Goal: Task Accomplishment & Management: Use online tool/utility

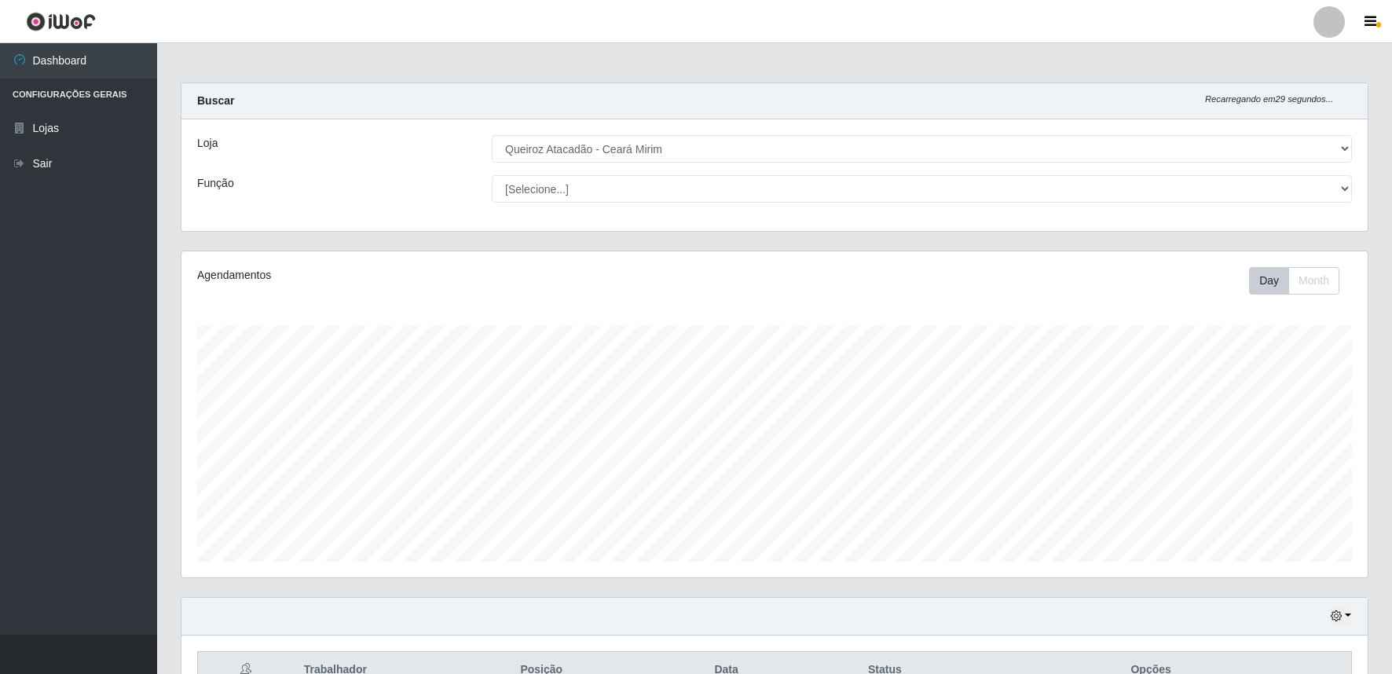
select select "465"
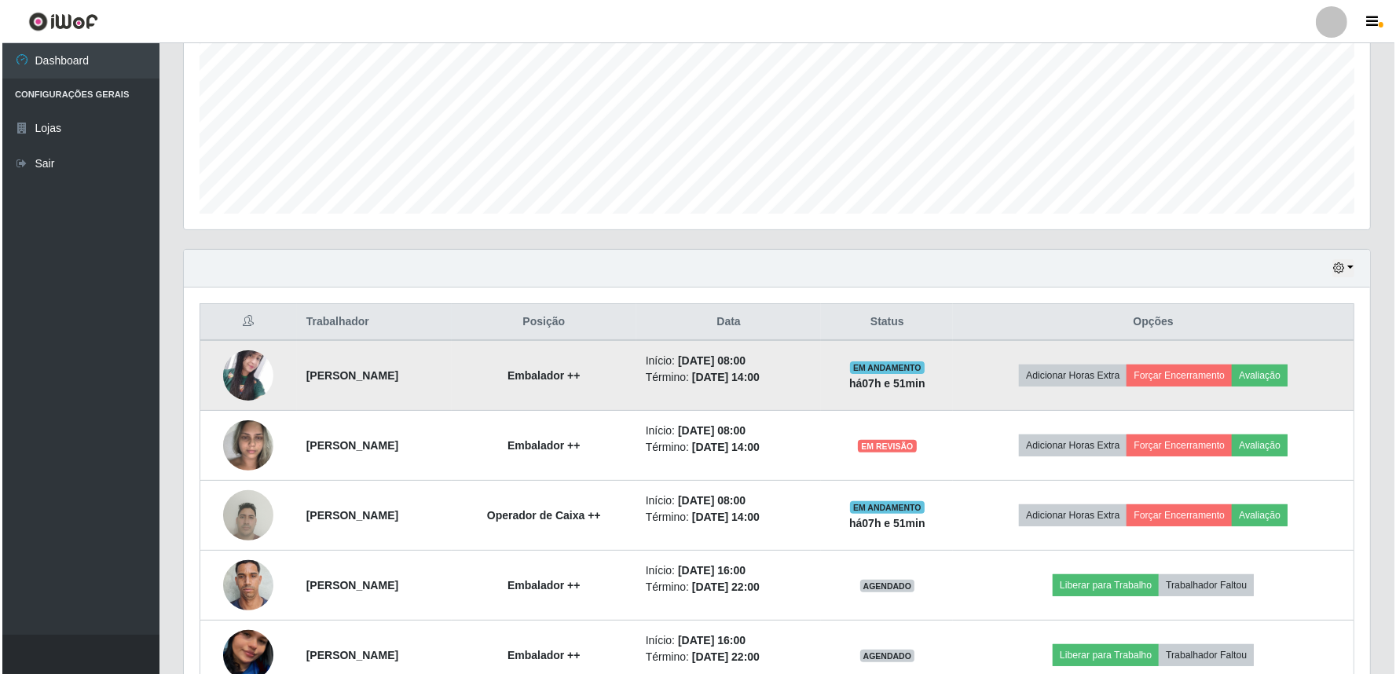
scroll to position [346, 0]
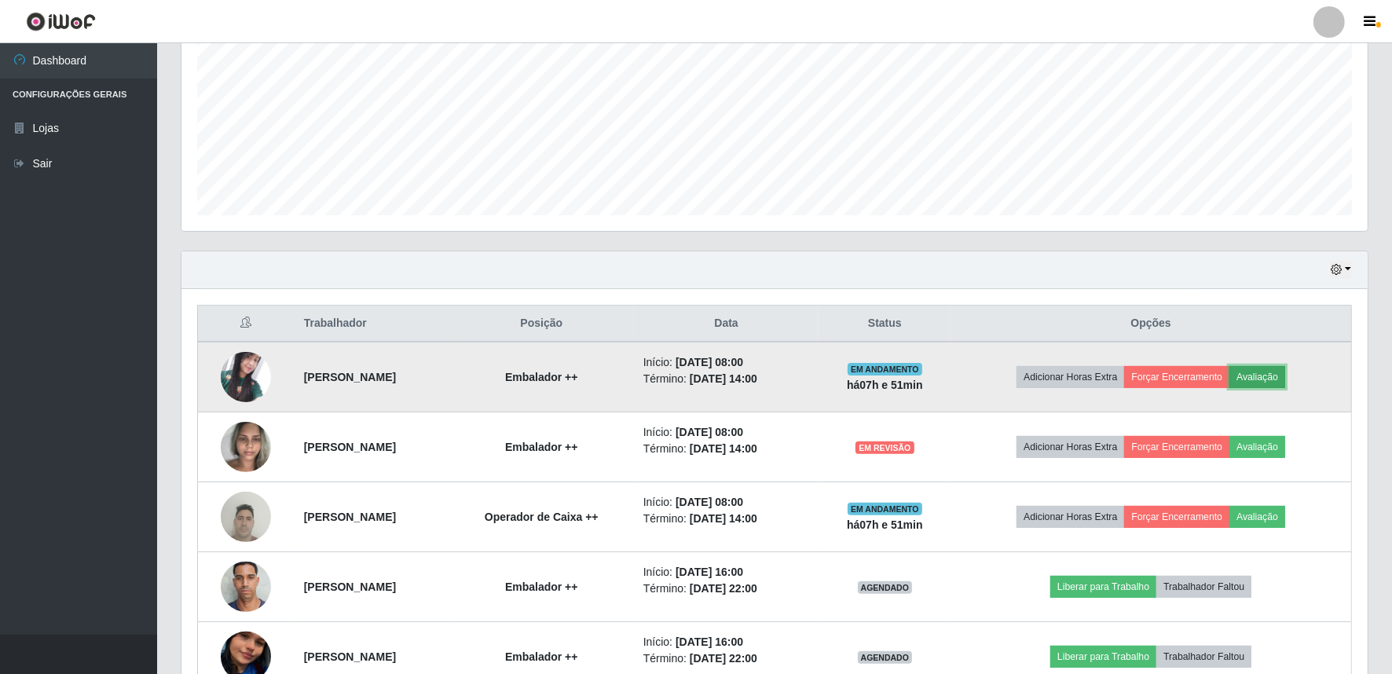
click at [1285, 371] on button "Avaliação" at bounding box center [1257, 377] width 56 height 22
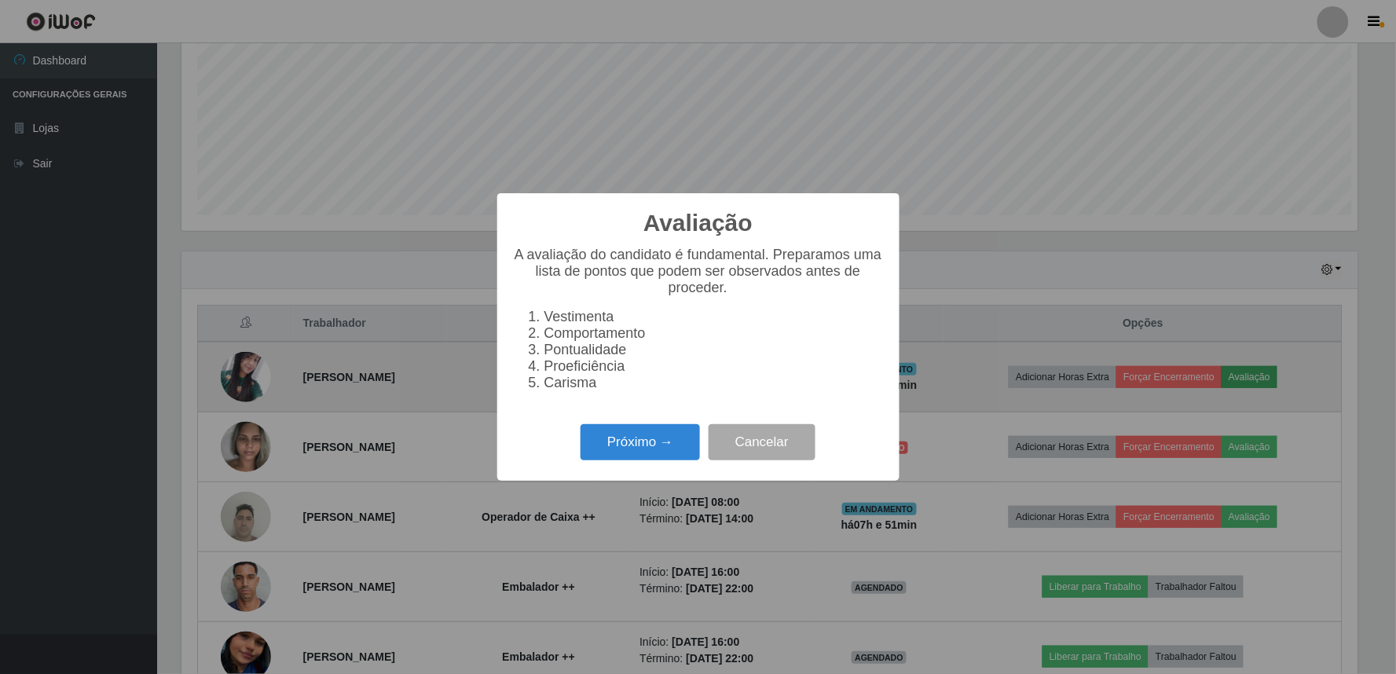
scroll to position [325, 1176]
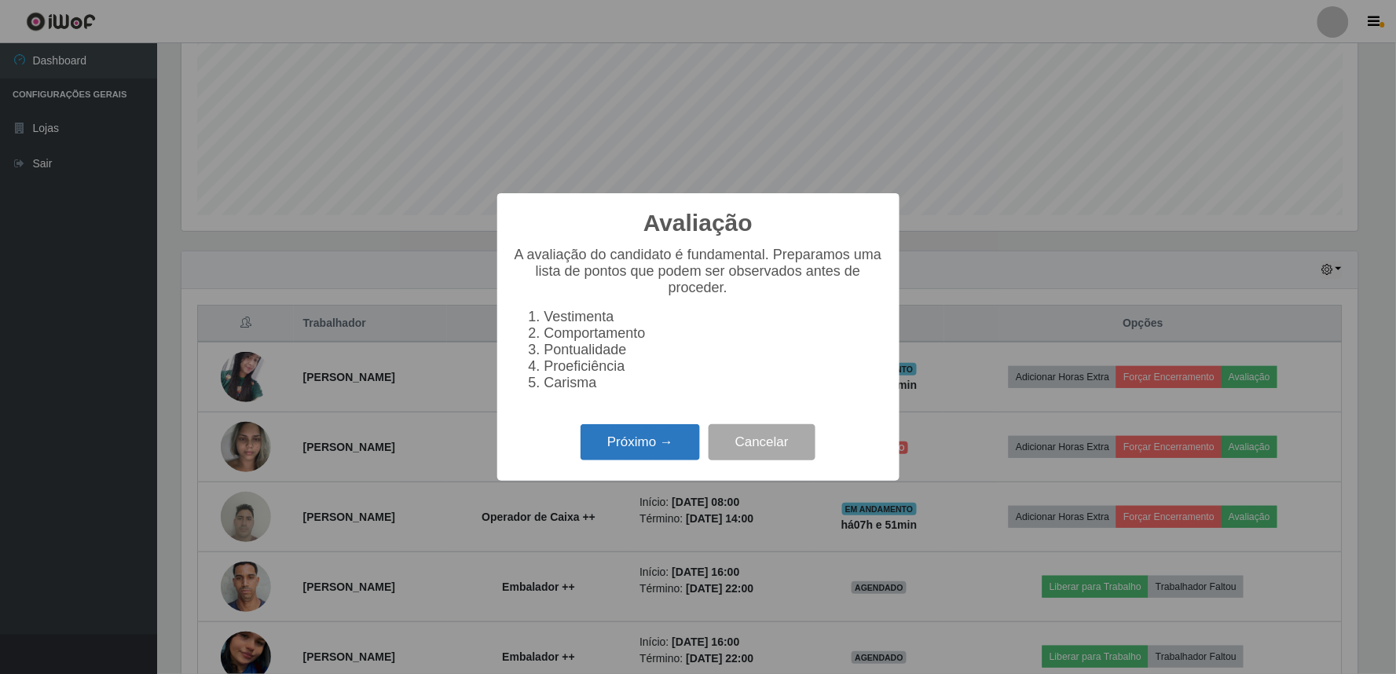
click at [661, 441] on button "Próximo →" at bounding box center [640, 442] width 119 height 37
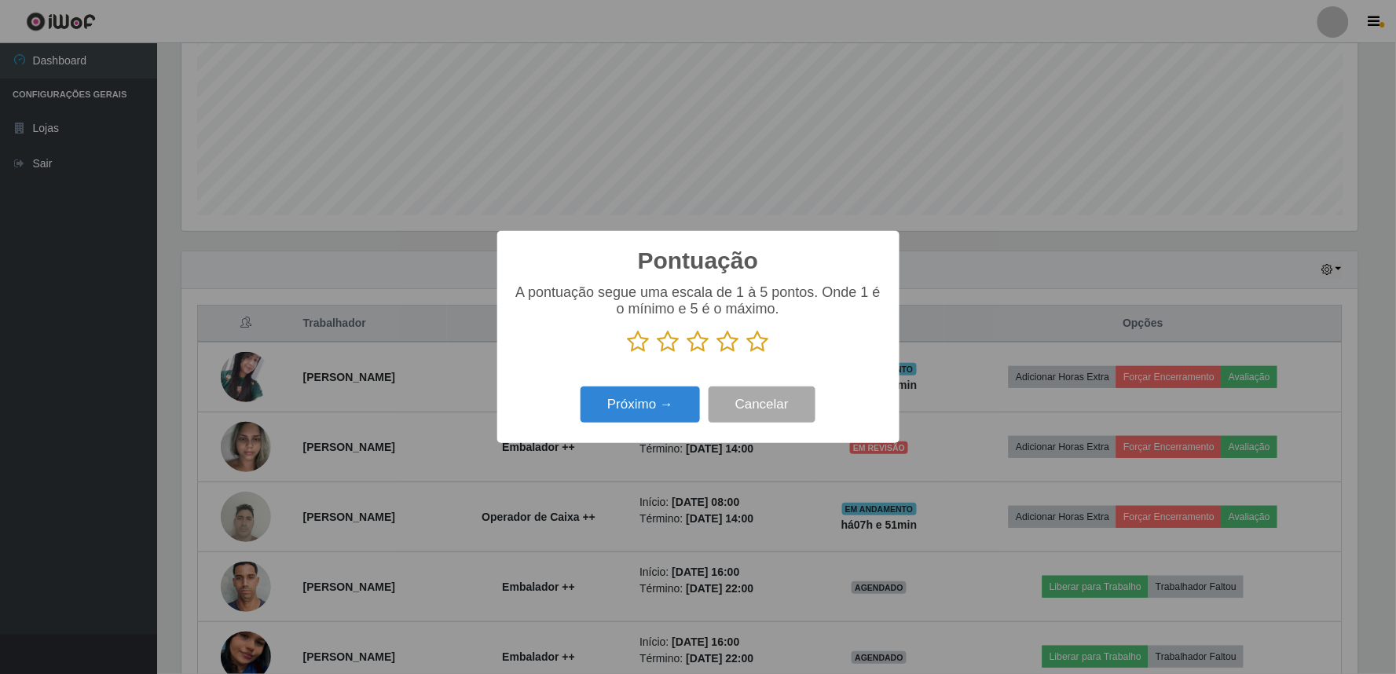
click at [721, 348] on icon at bounding box center [728, 342] width 22 height 24
click at [717, 354] on input "radio" at bounding box center [717, 354] width 0 height 0
click at [619, 411] on button "Próximo →" at bounding box center [640, 405] width 119 height 37
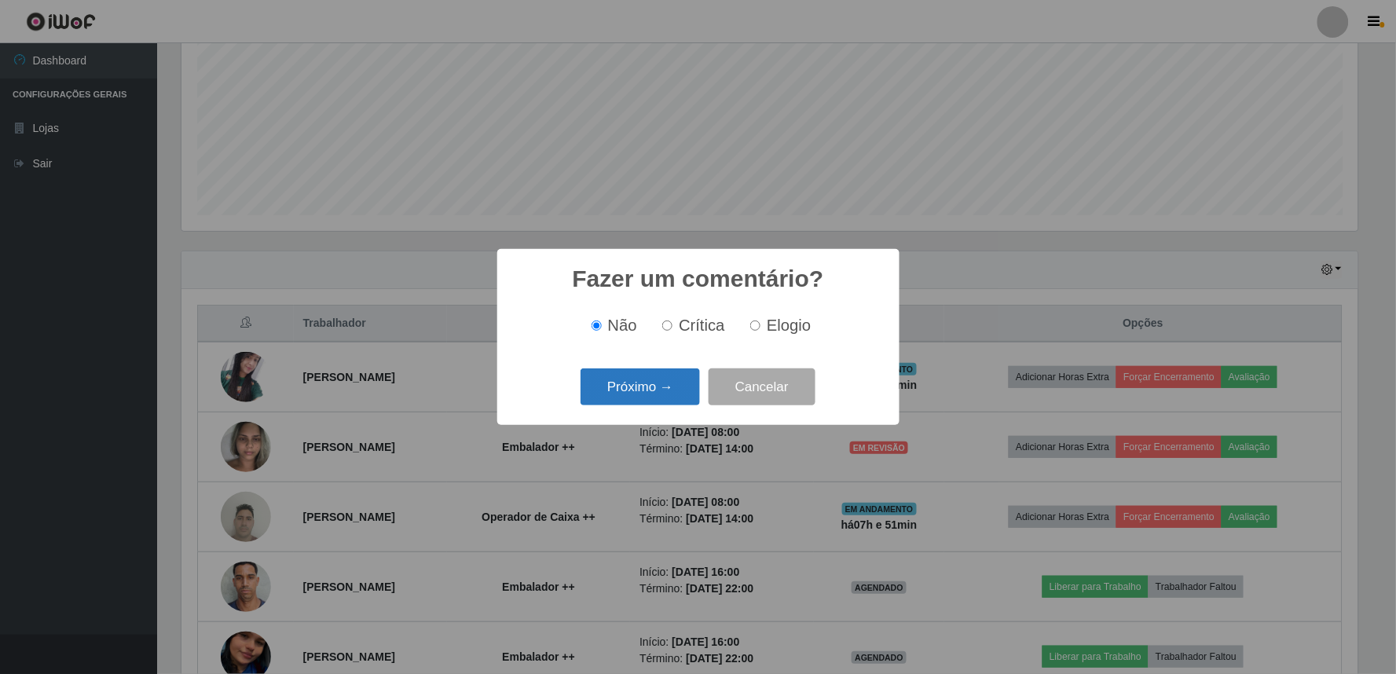
click at [647, 390] on button "Próximo →" at bounding box center [640, 386] width 119 height 37
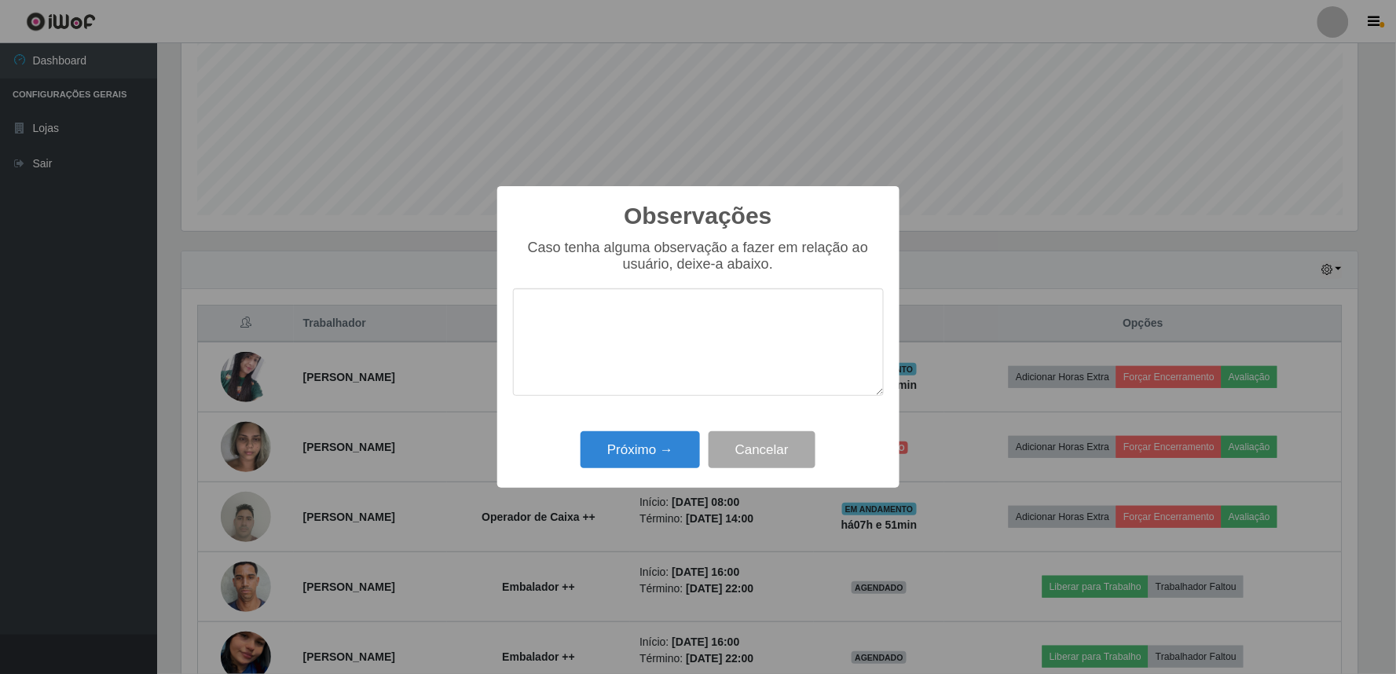
click at [645, 365] on textarea at bounding box center [698, 342] width 371 height 108
type textarea "PROATIVA"
click at [654, 453] on button "Próximo →" at bounding box center [640, 449] width 119 height 37
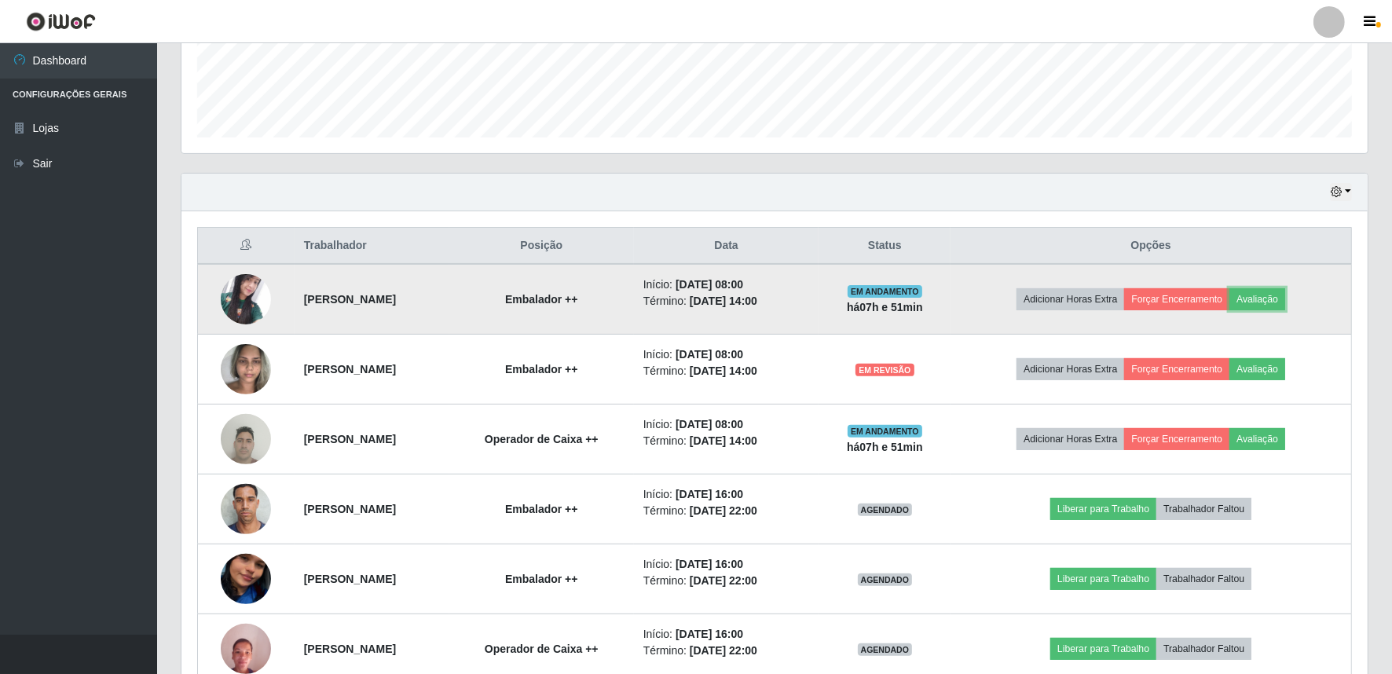
scroll to position [464, 0]
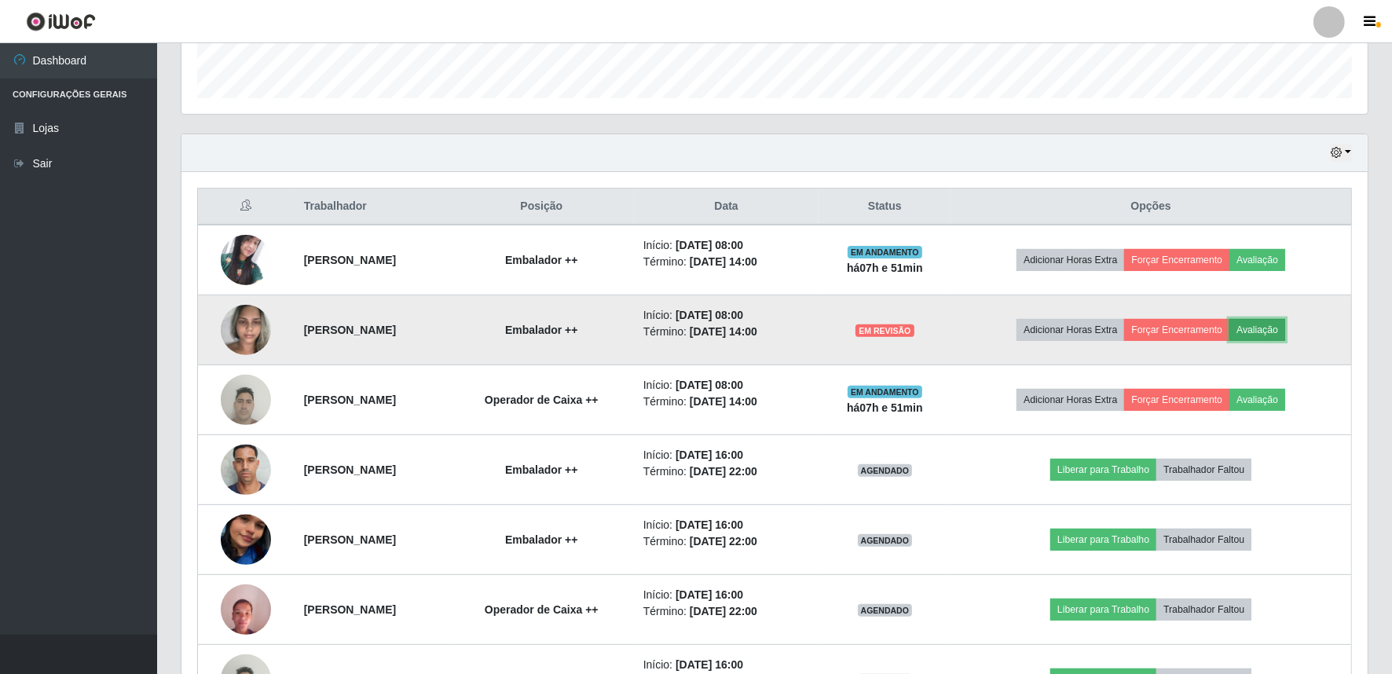
click at [1285, 324] on button "Avaliação" at bounding box center [1257, 330] width 56 height 22
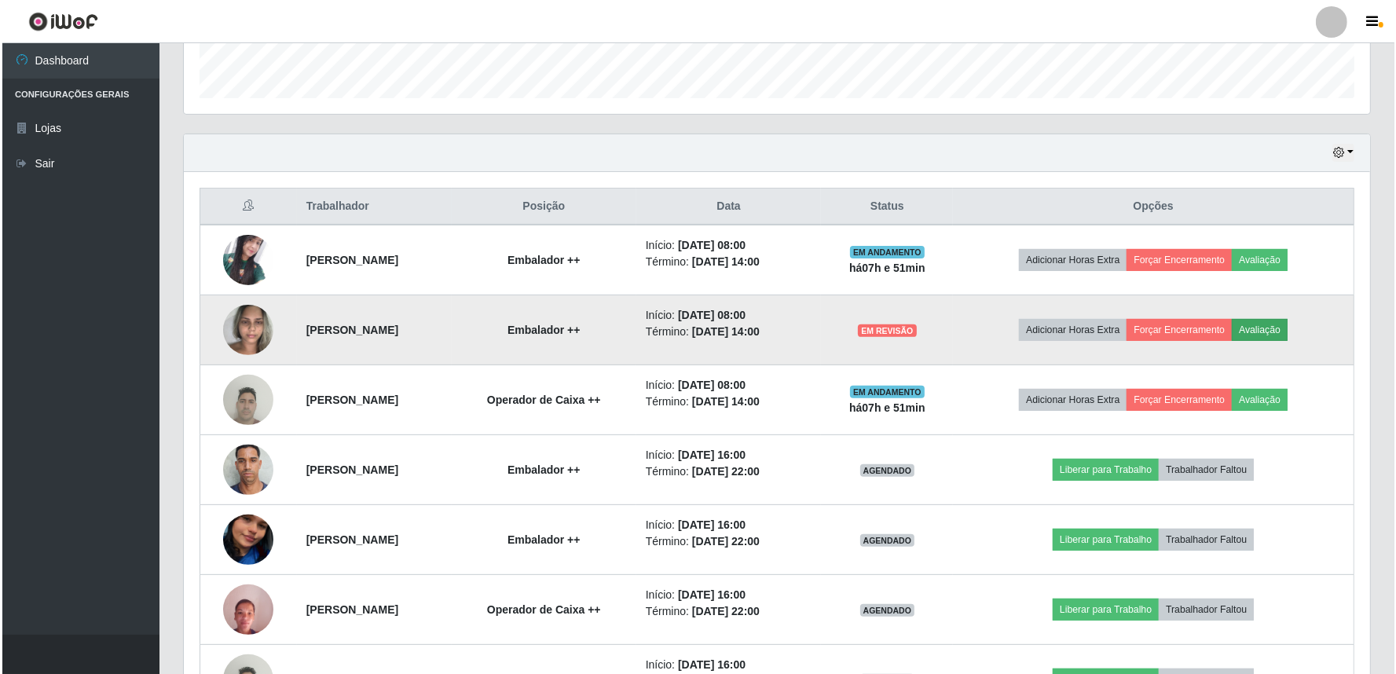
scroll to position [325, 1176]
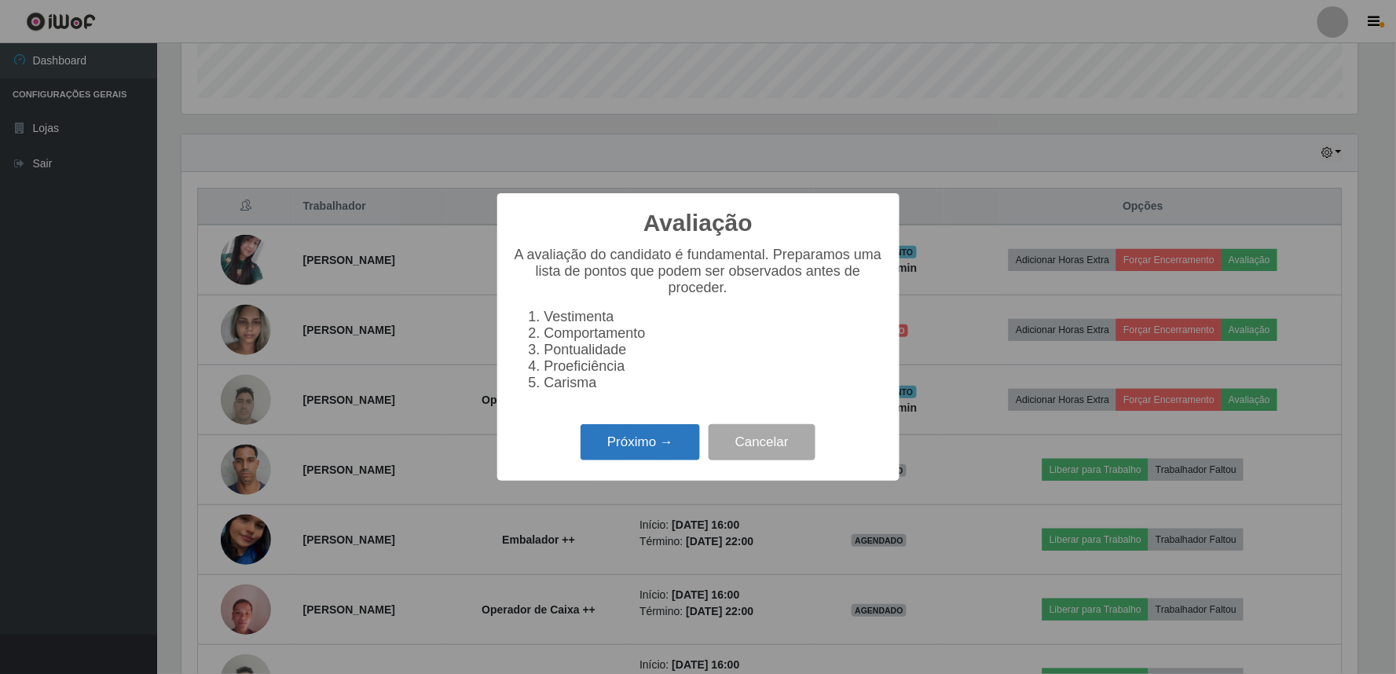
click at [617, 445] on button "Próximo →" at bounding box center [640, 442] width 119 height 37
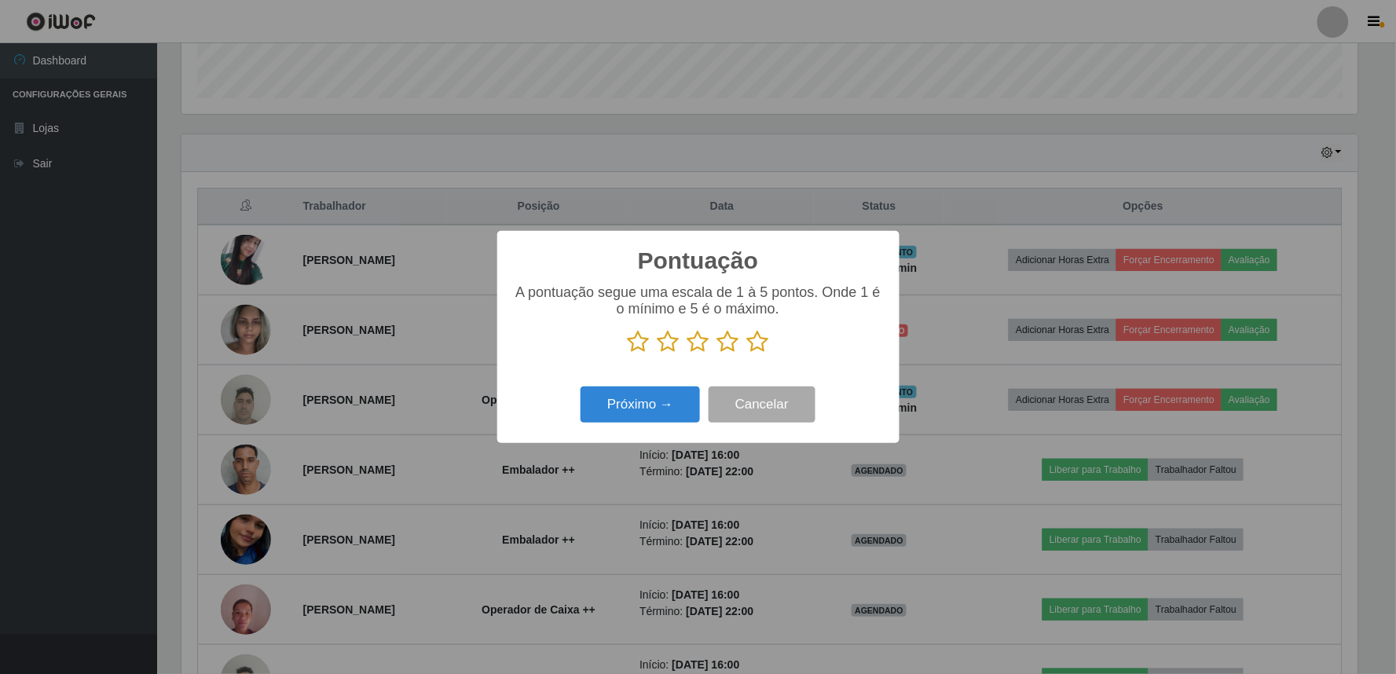
scroll to position [785271, 784420]
click at [731, 348] on icon at bounding box center [728, 342] width 22 height 24
click at [717, 354] on input "radio" at bounding box center [717, 354] width 0 height 0
click at [671, 403] on button "Próximo →" at bounding box center [640, 405] width 119 height 37
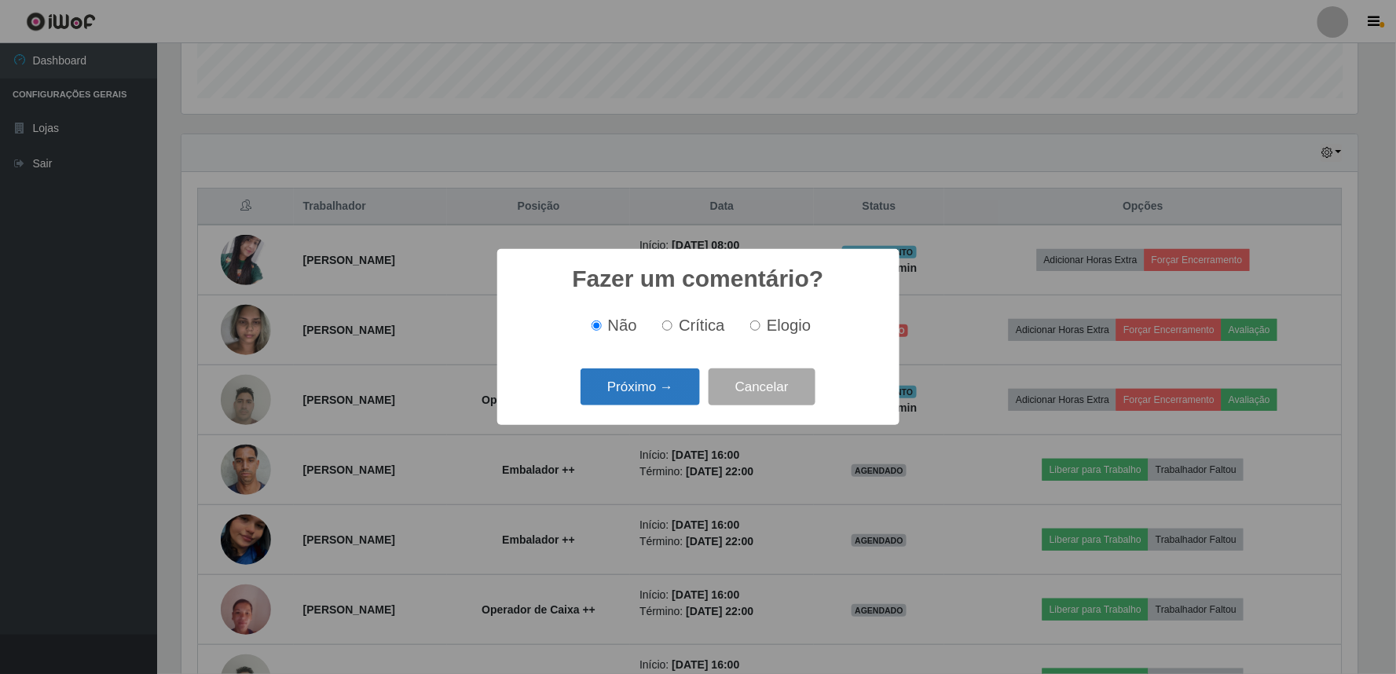
click at [641, 390] on button "Próximo →" at bounding box center [640, 386] width 119 height 37
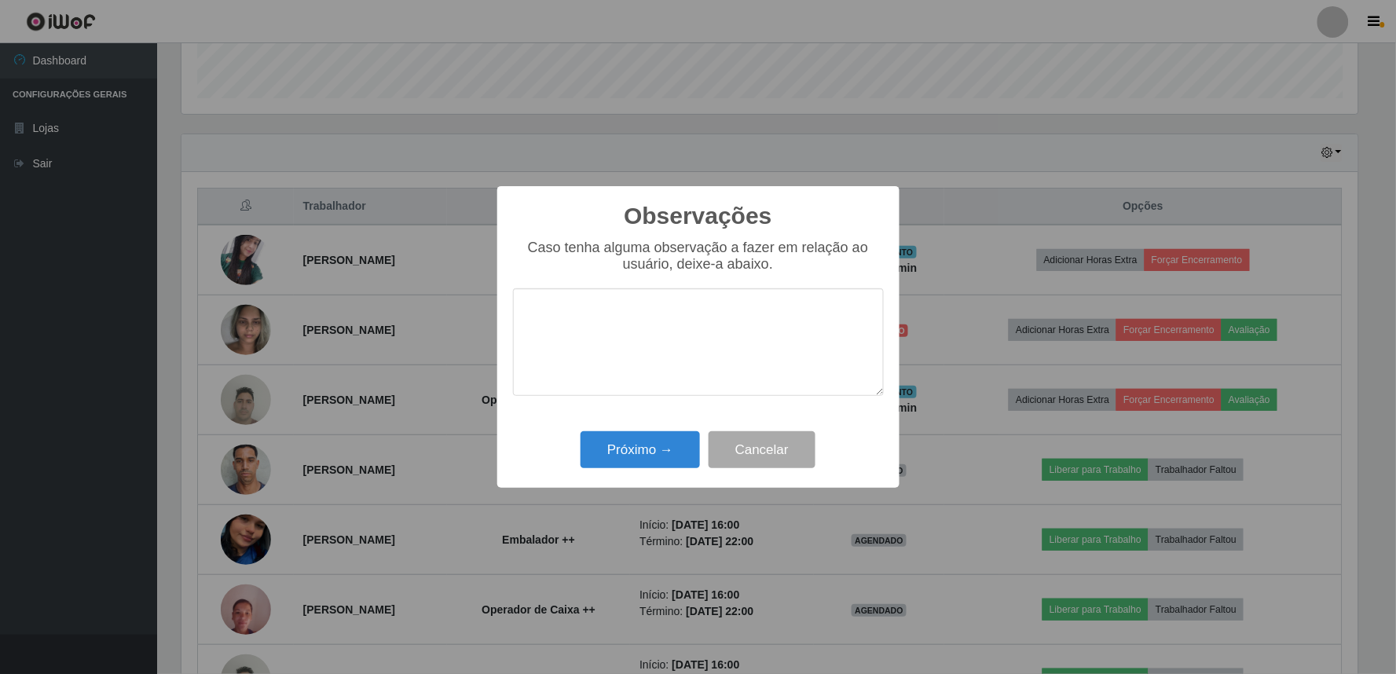
click at [648, 324] on textarea at bounding box center [698, 342] width 371 height 108
type textarea "B"
type textarea "HABILIDOSA"
click at [606, 442] on button "Próximo →" at bounding box center [640, 449] width 119 height 37
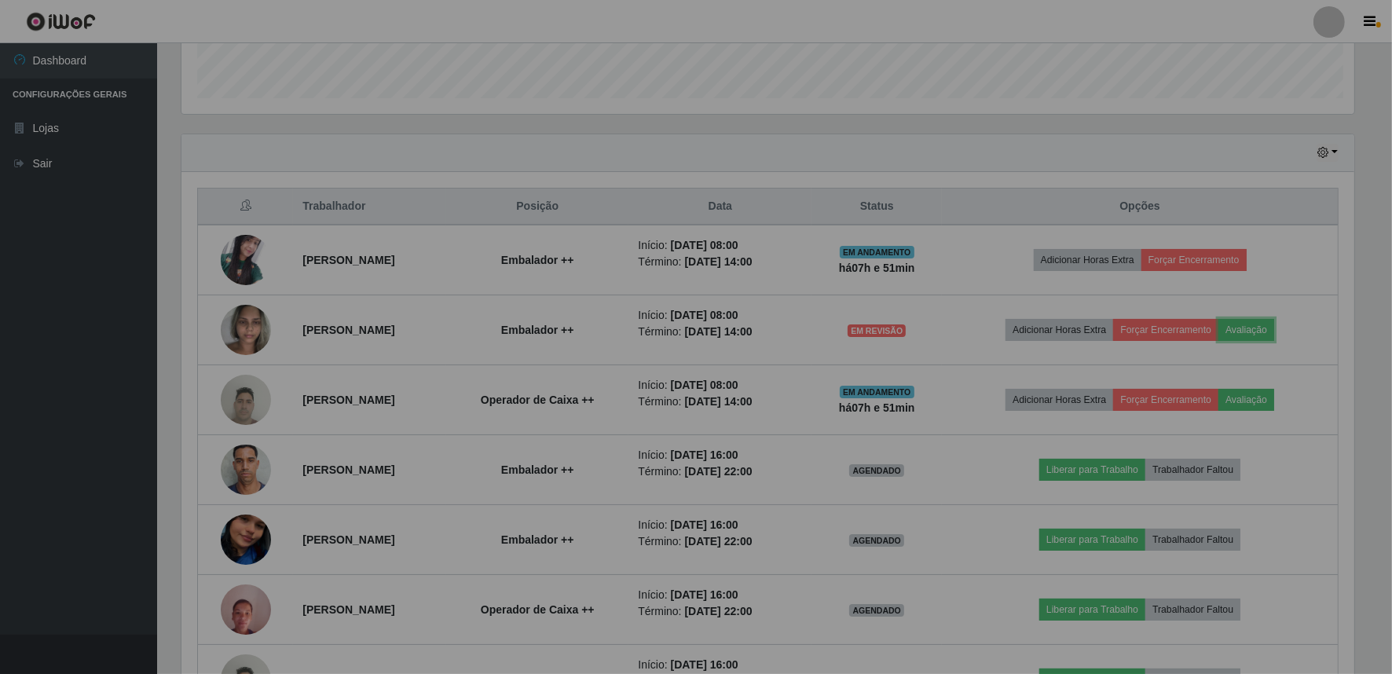
scroll to position [325, 1186]
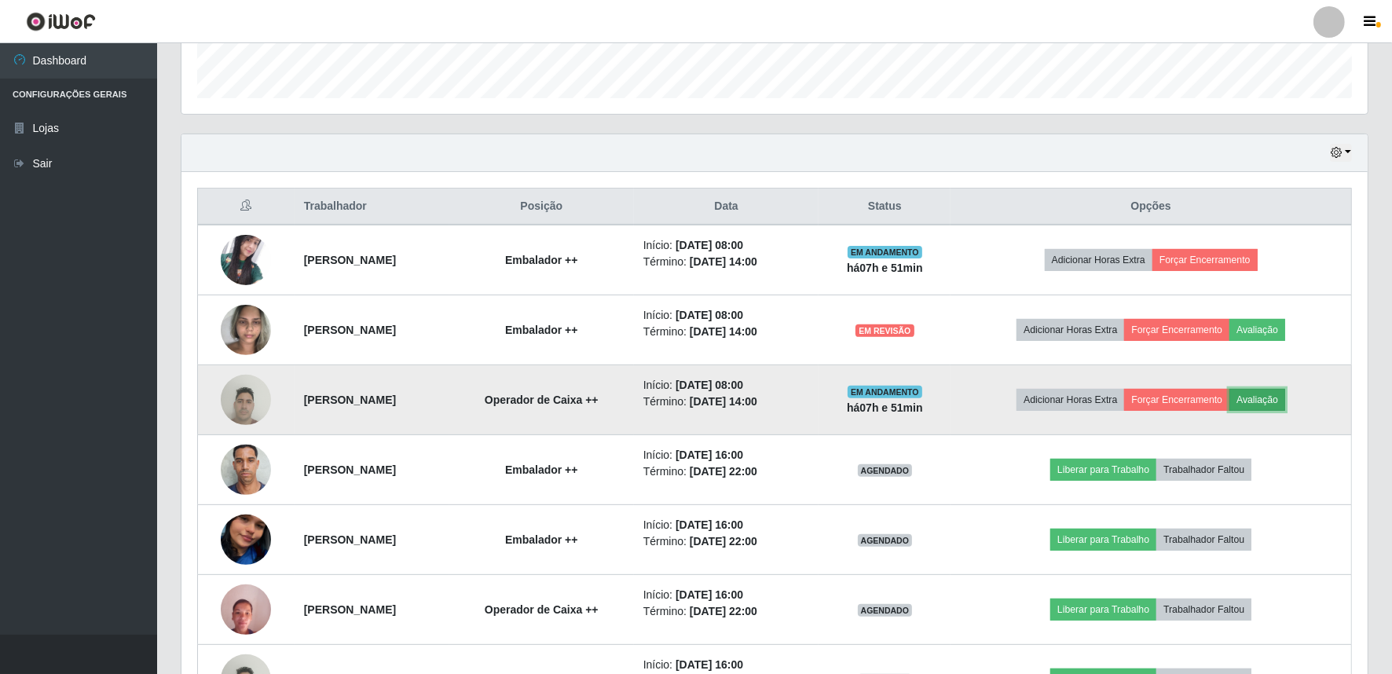
click at [1285, 399] on button "Avaliação" at bounding box center [1257, 400] width 56 height 22
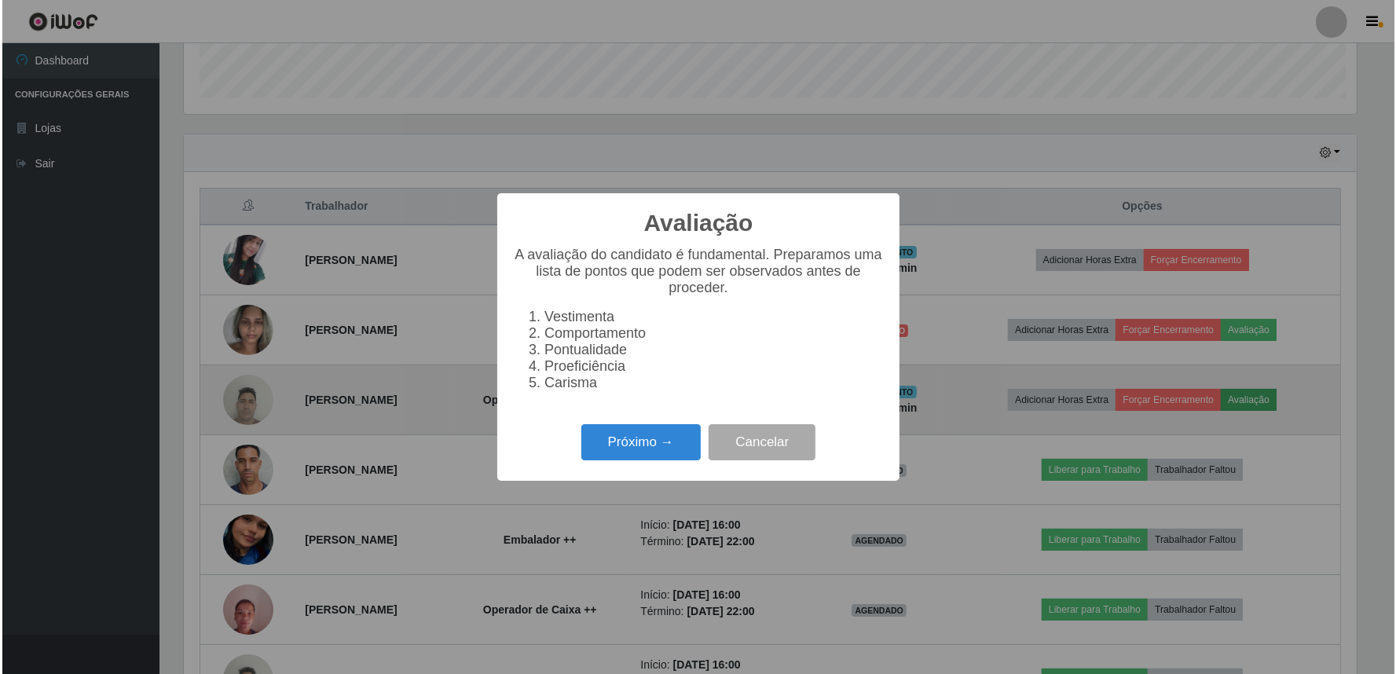
scroll to position [325, 1176]
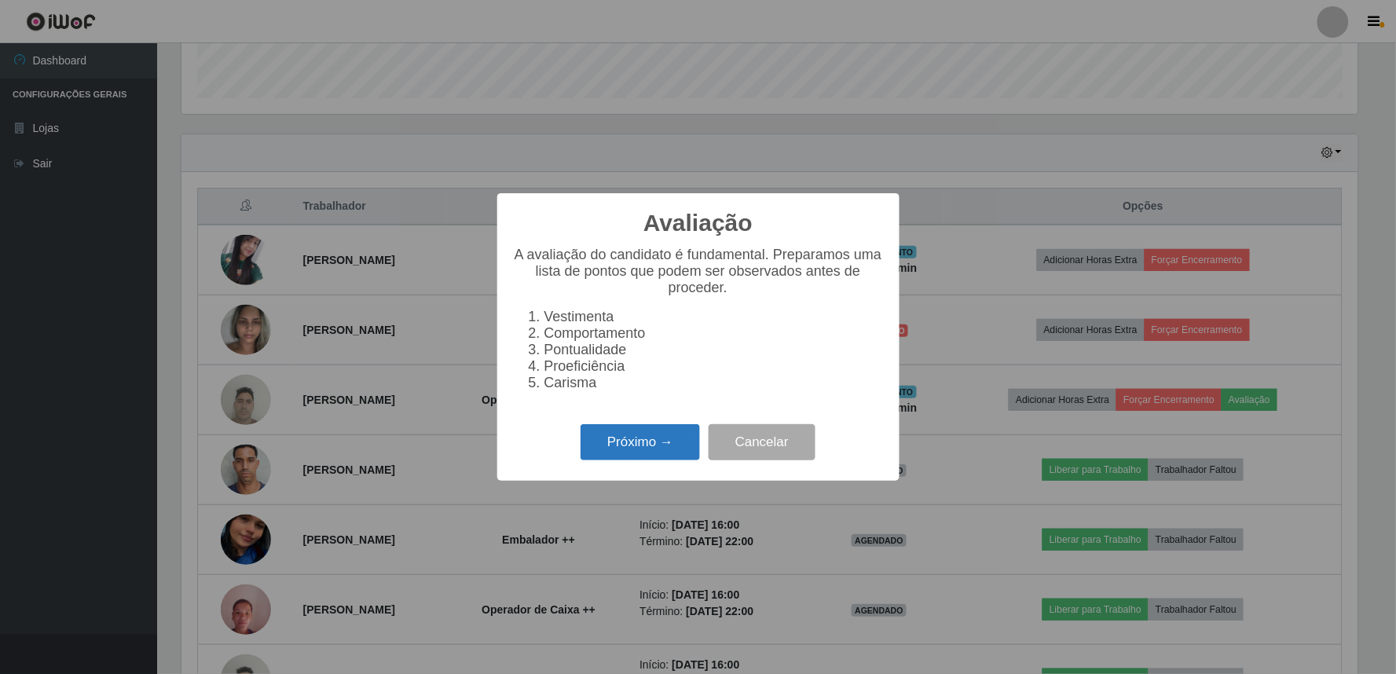
click at [628, 457] on button "Próximo →" at bounding box center [640, 442] width 119 height 37
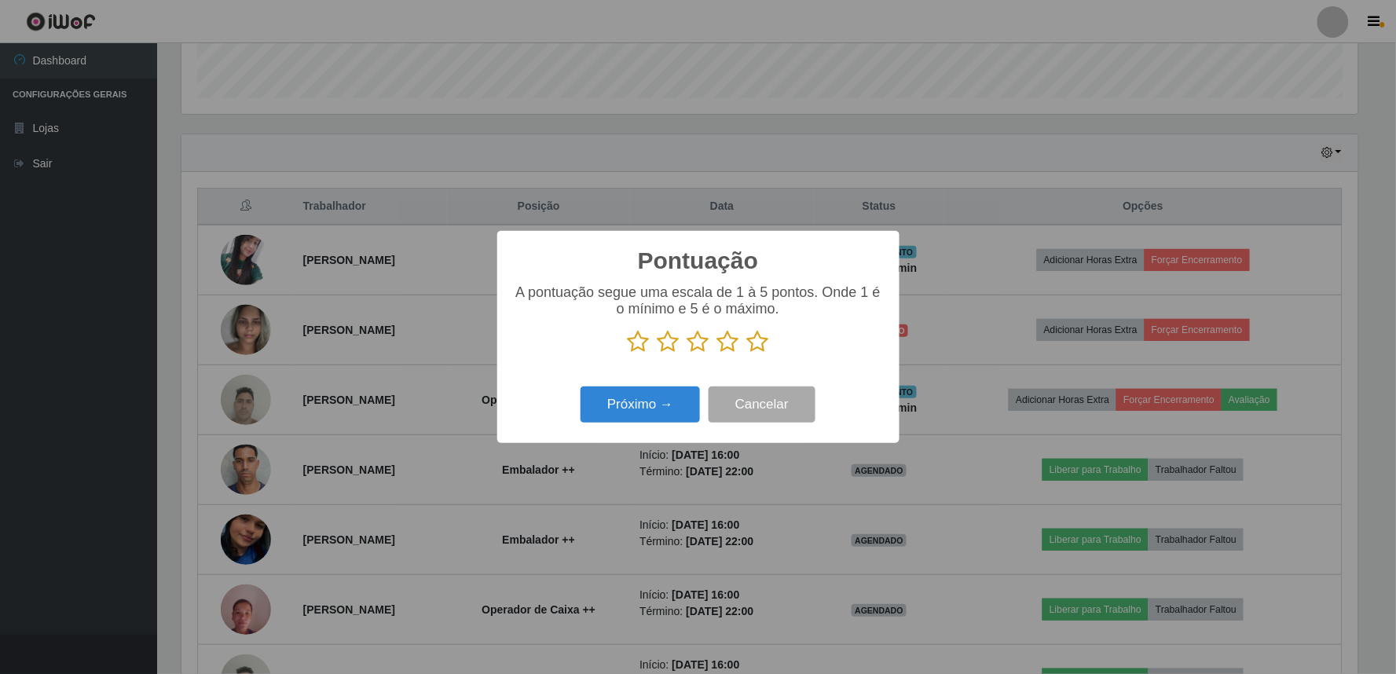
scroll to position [785271, 784420]
click at [732, 340] on icon at bounding box center [728, 342] width 22 height 24
click at [717, 354] on input "radio" at bounding box center [717, 354] width 0 height 0
click at [666, 410] on button "Próximo →" at bounding box center [640, 405] width 119 height 37
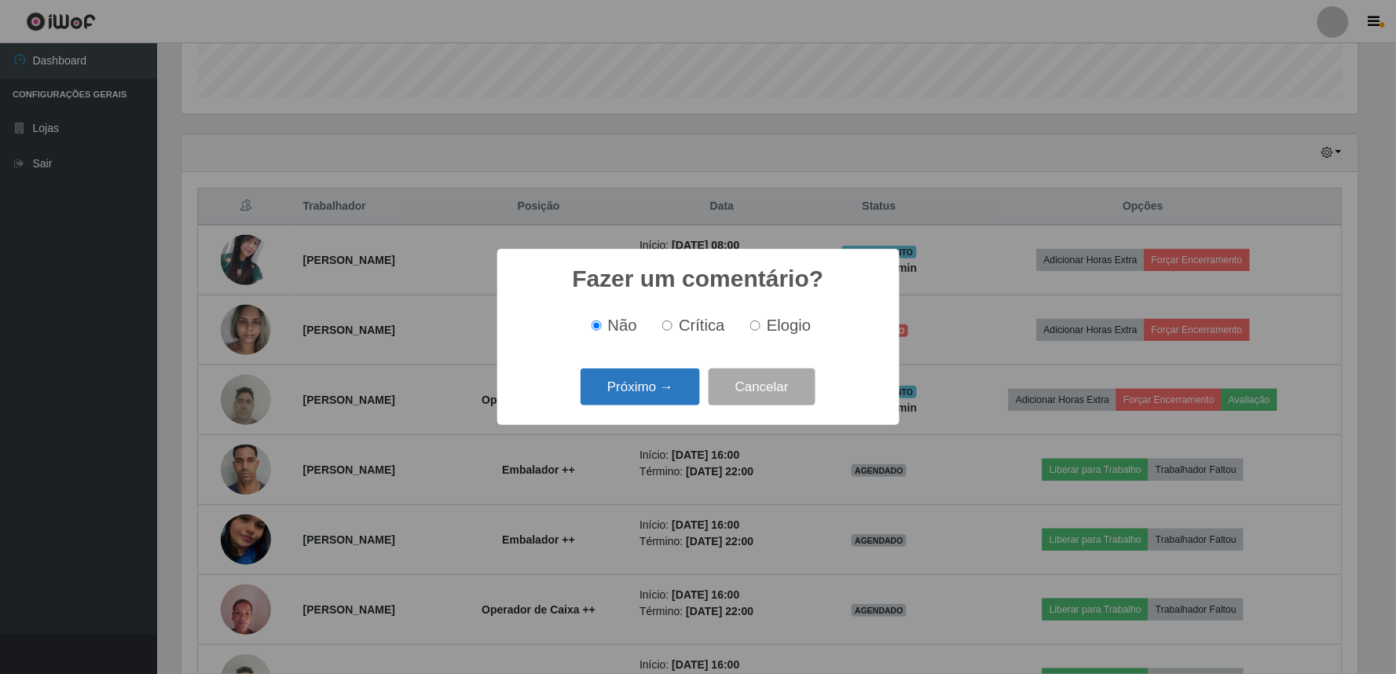
click at [668, 378] on button "Próximo →" at bounding box center [640, 386] width 119 height 37
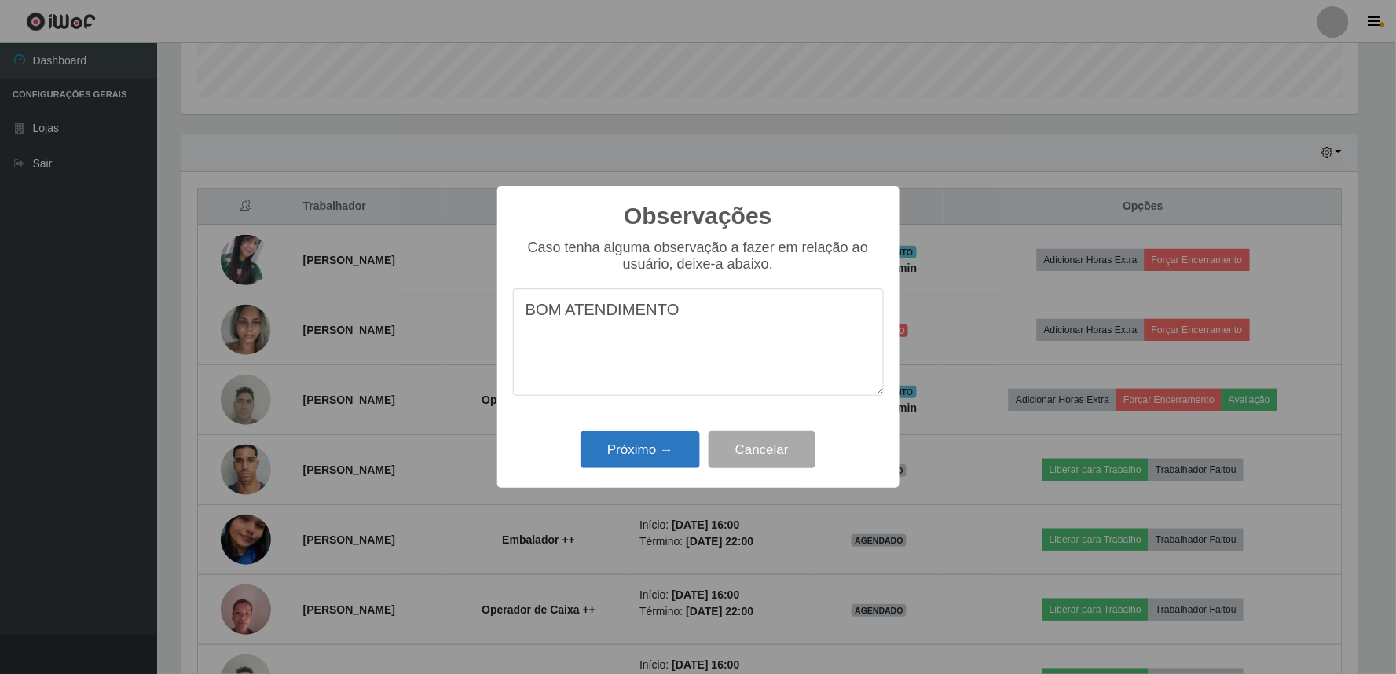
type textarea "BOM ATENDIMENTO"
click at [647, 442] on button "Próximo →" at bounding box center [640, 449] width 119 height 37
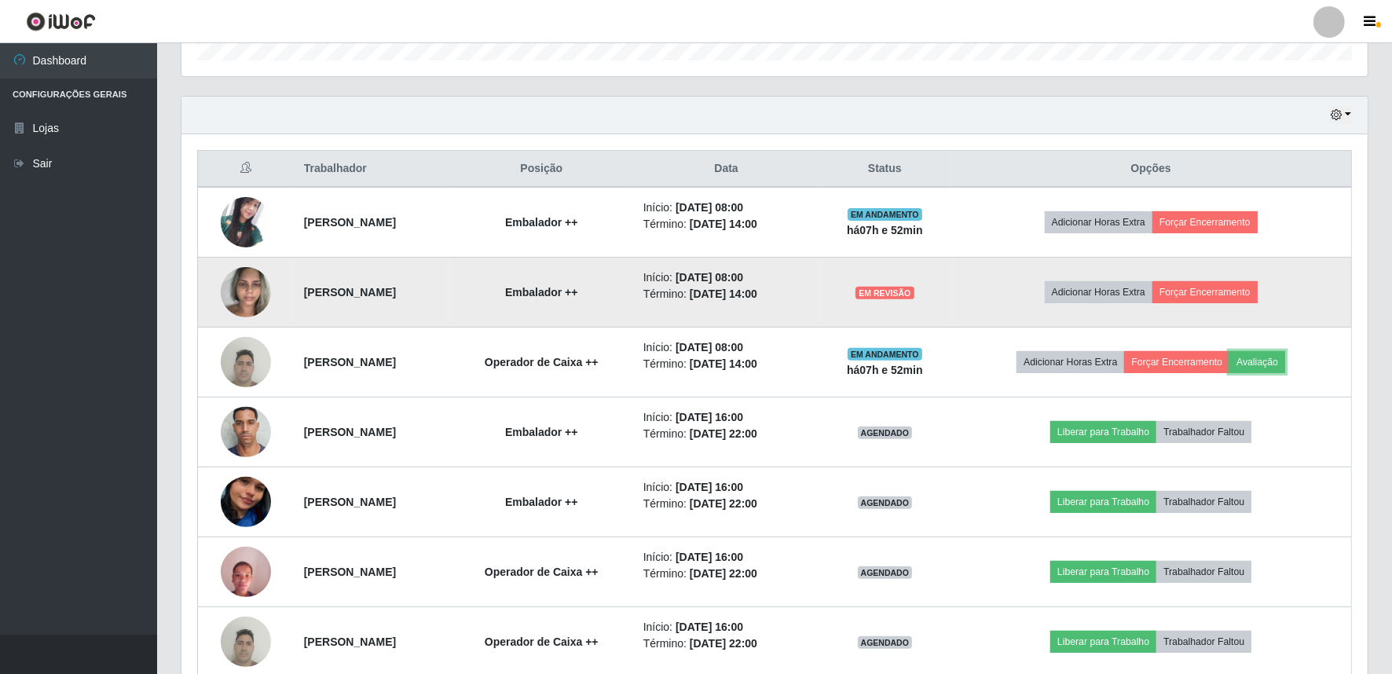
scroll to position [464, 0]
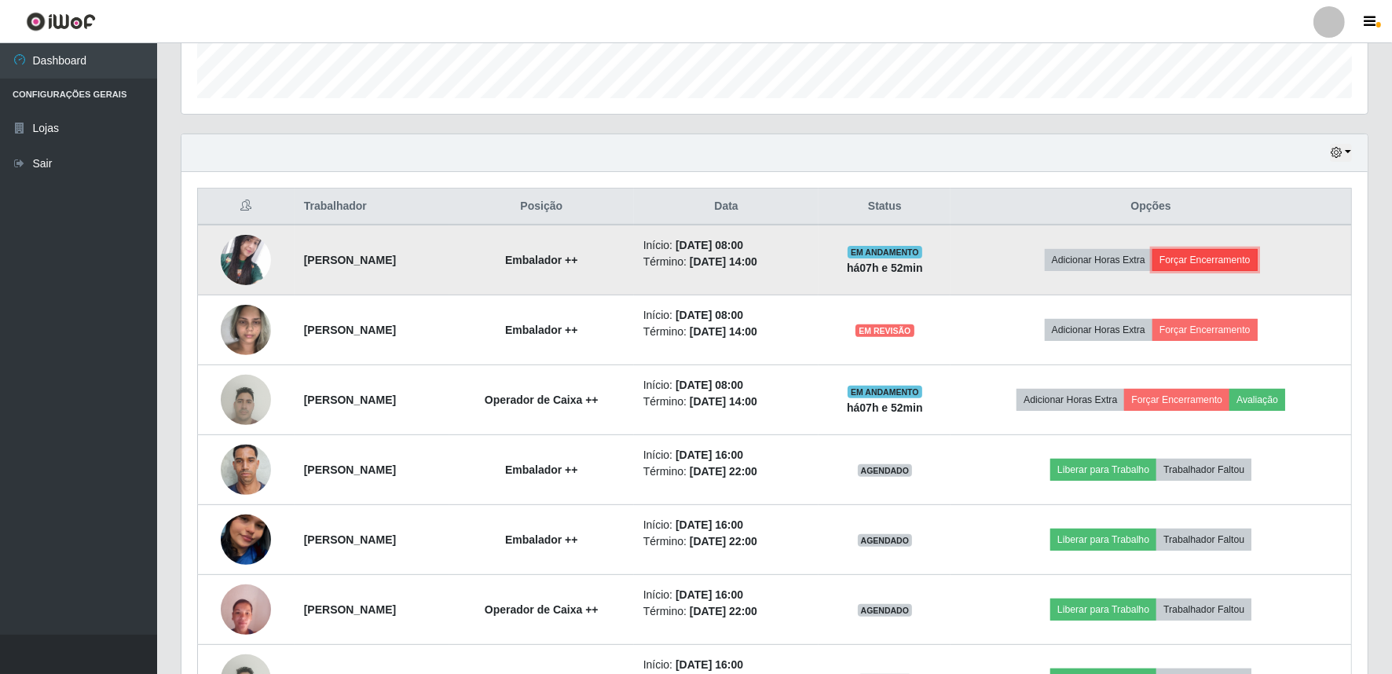
click at [1235, 255] on button "Forçar Encerramento" at bounding box center [1204, 260] width 105 height 22
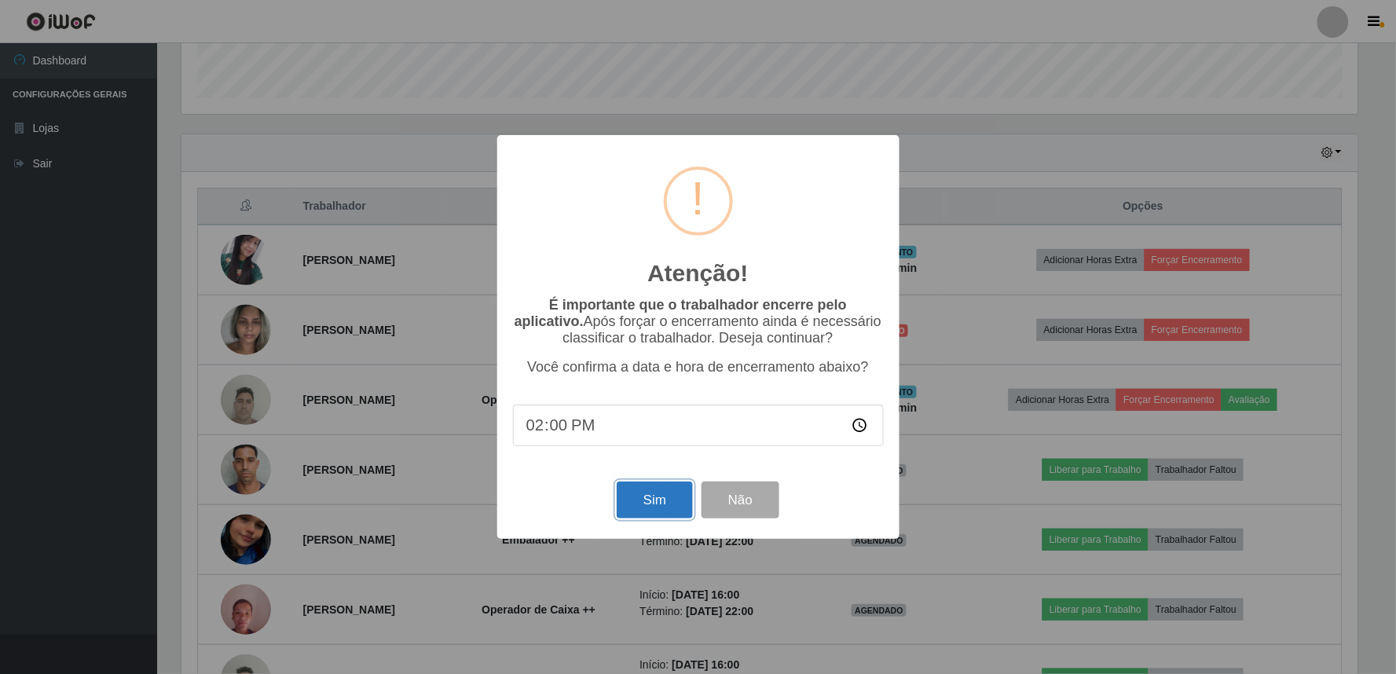
click at [662, 497] on button "Sim" at bounding box center [655, 500] width 76 height 37
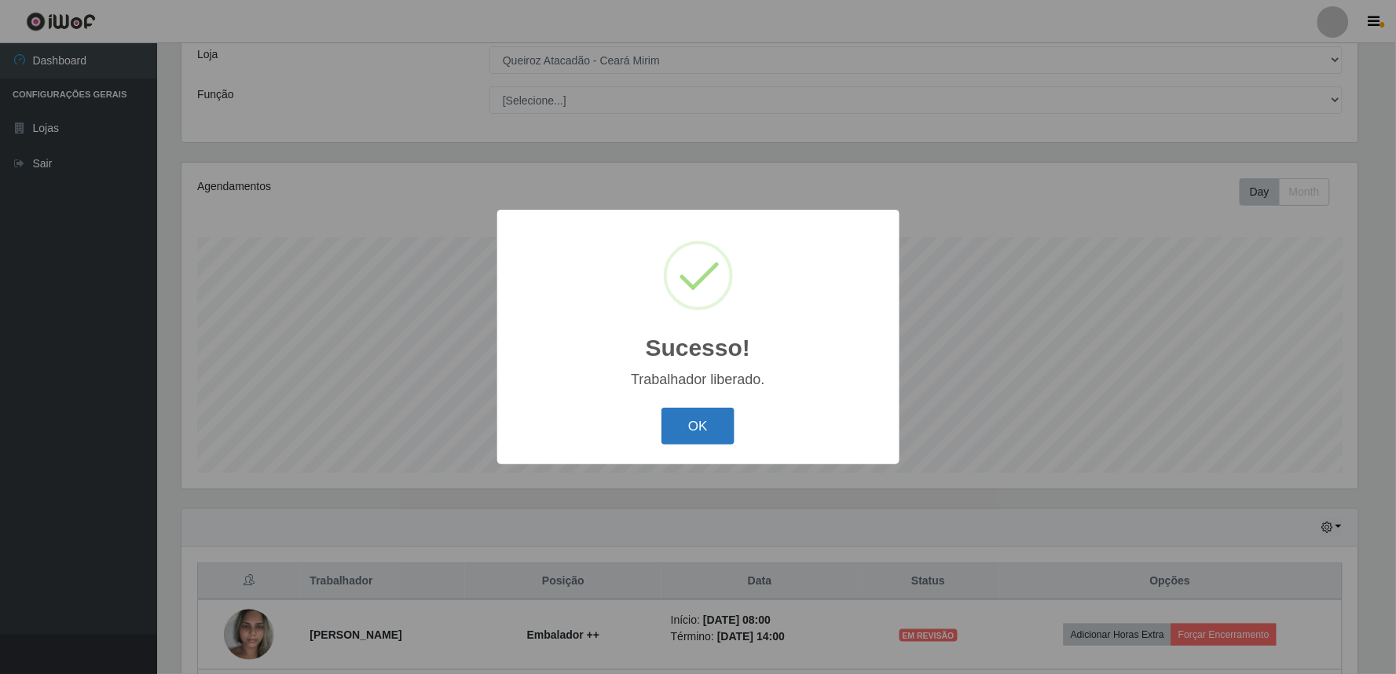
click at [704, 421] on button "OK" at bounding box center [697, 426] width 73 height 37
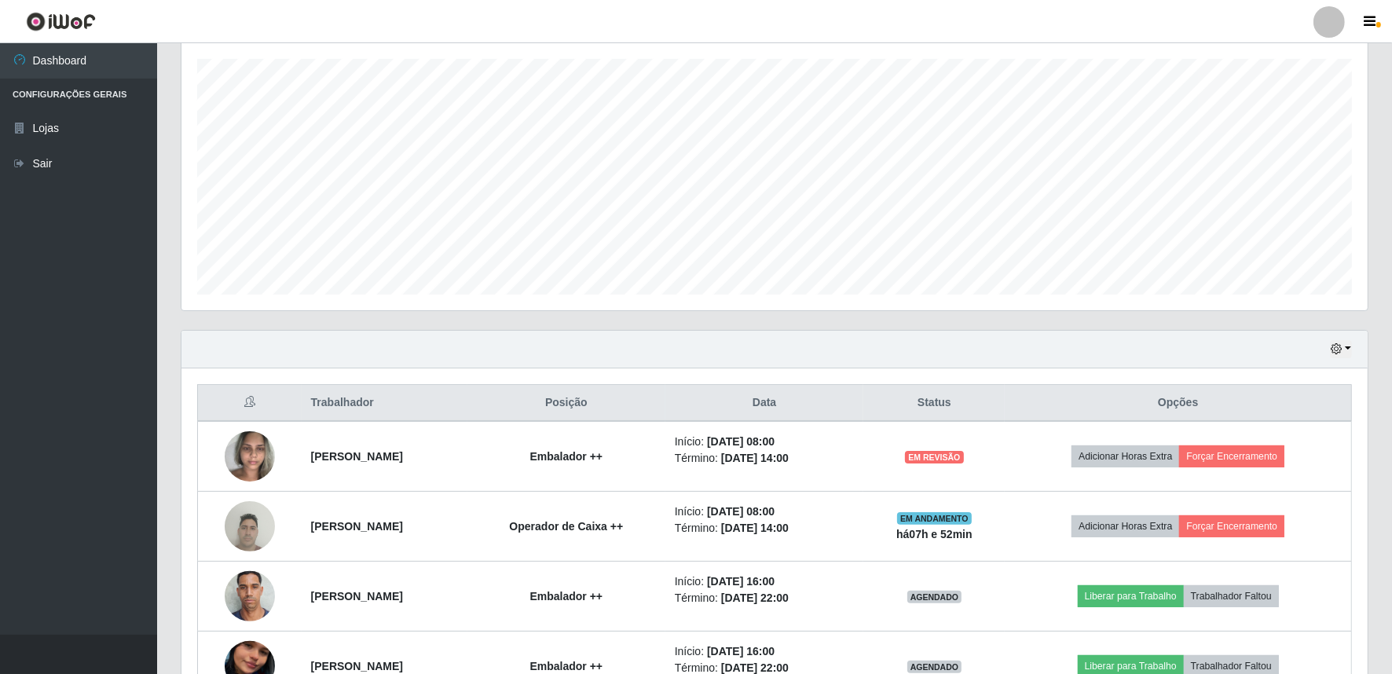
scroll to position [321, 0]
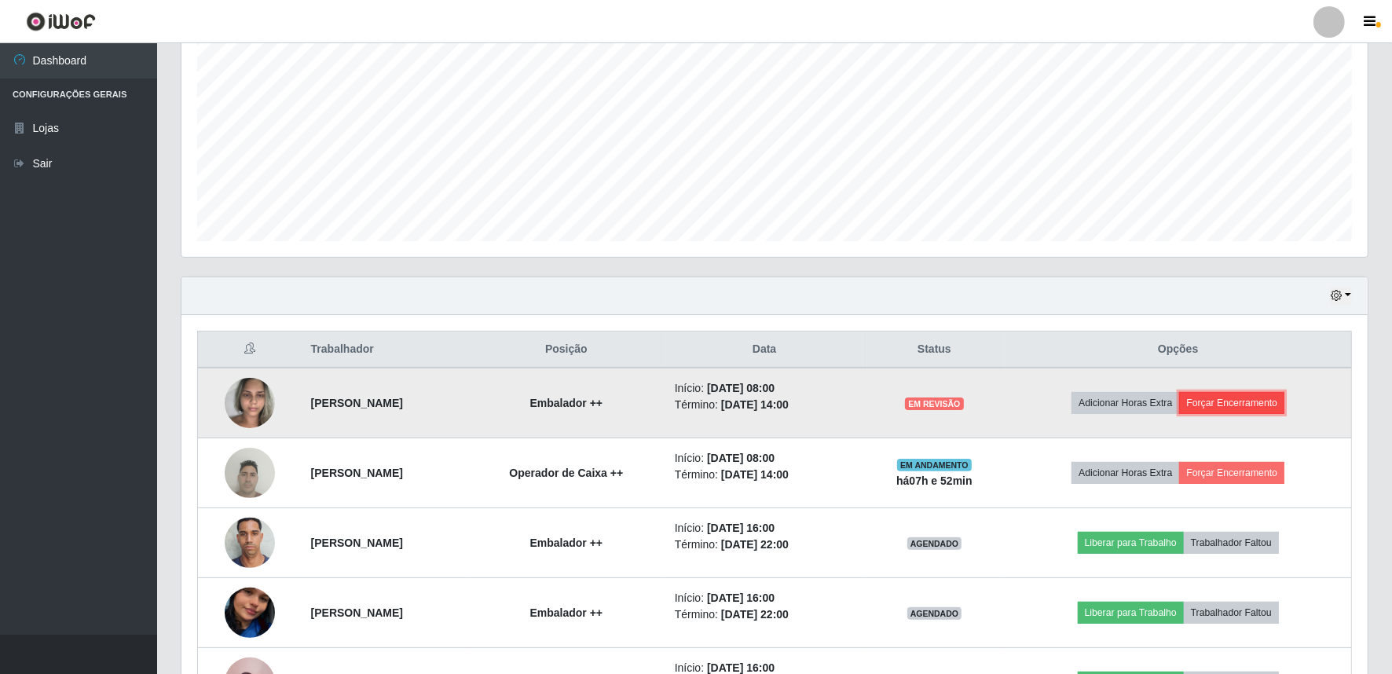
click at [1245, 401] on button "Forçar Encerramento" at bounding box center [1231, 403] width 105 height 22
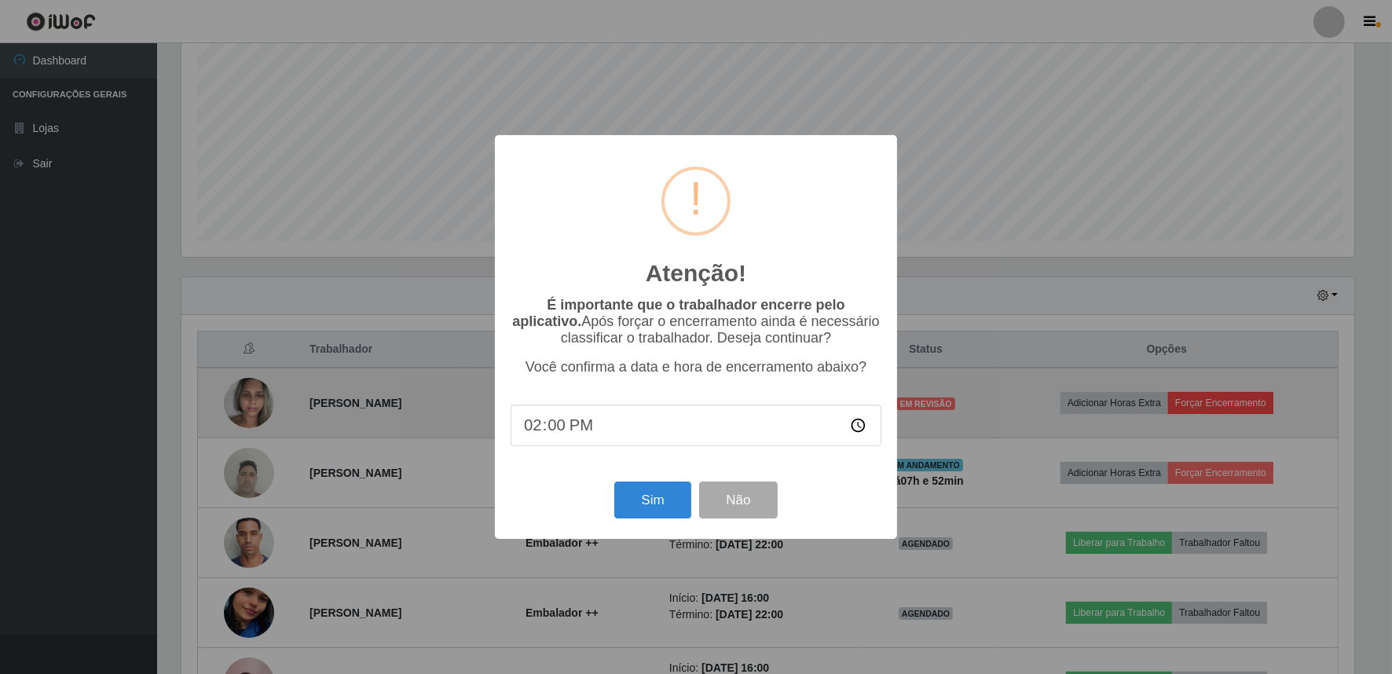
scroll to position [325, 1176]
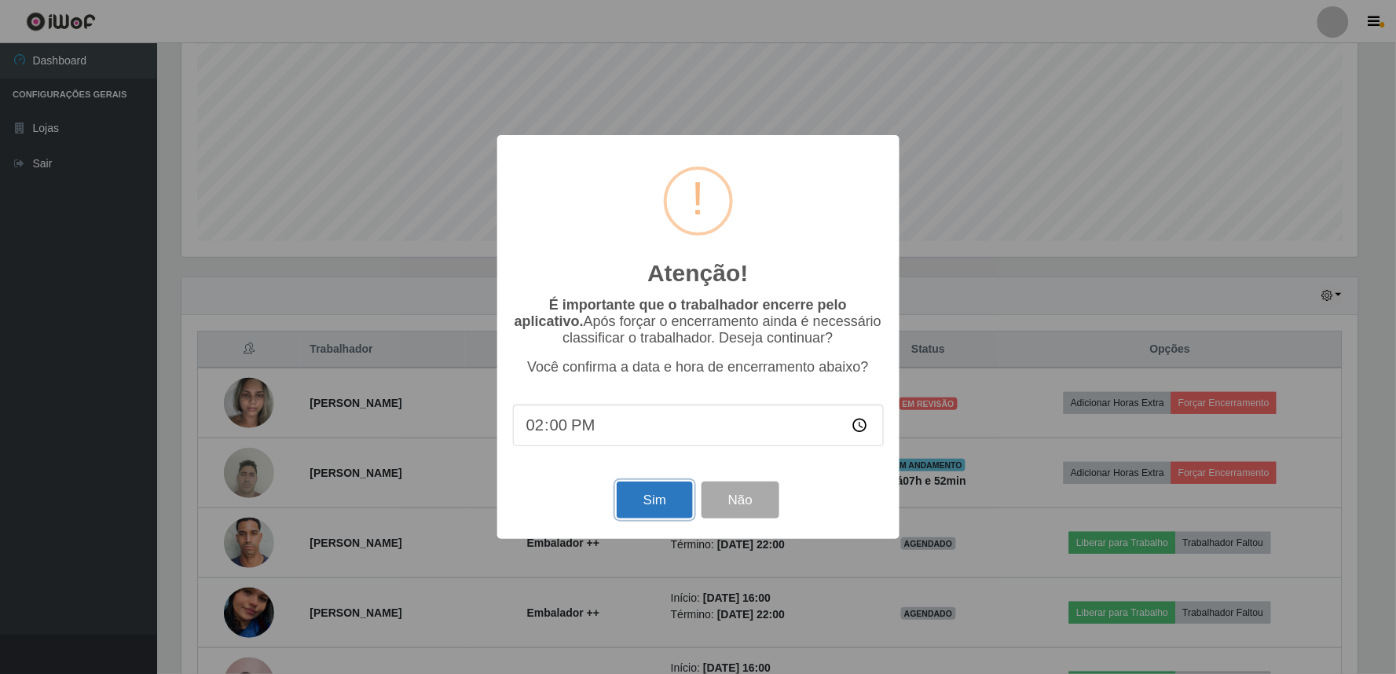
click at [639, 501] on button "Sim" at bounding box center [655, 500] width 76 height 37
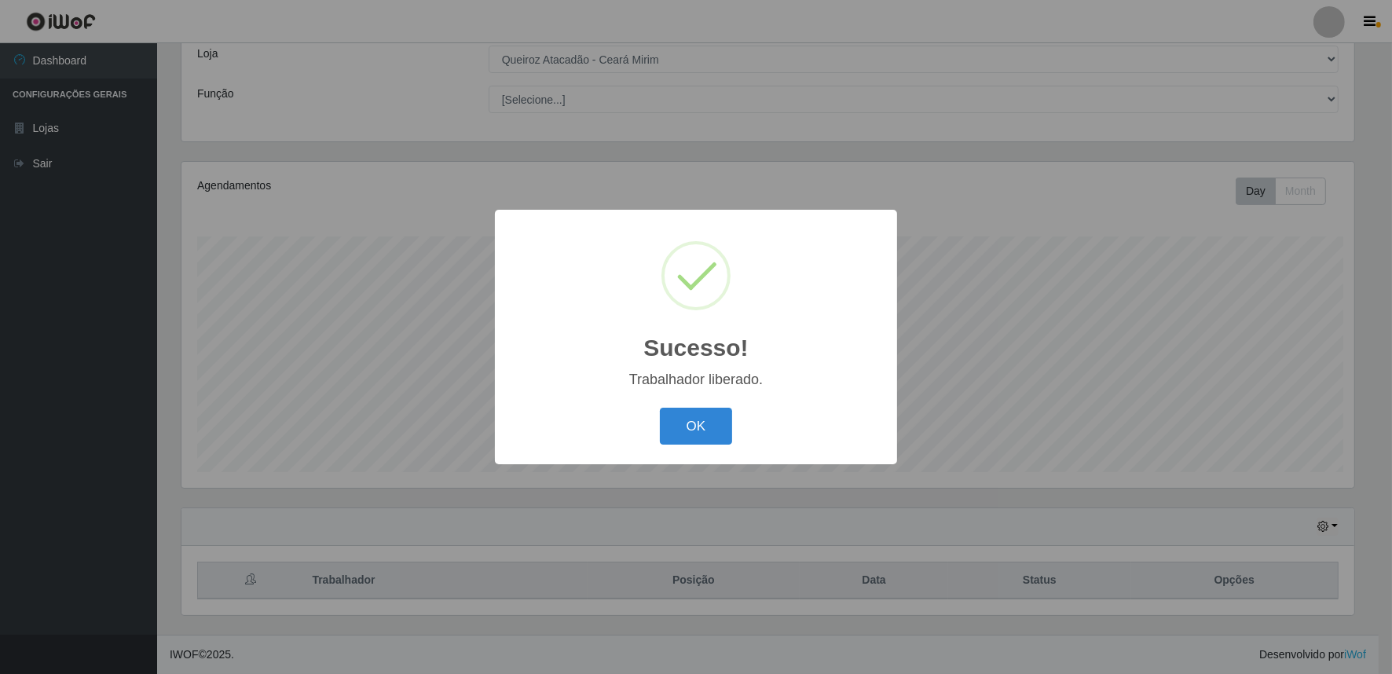
scroll to position [0, 0]
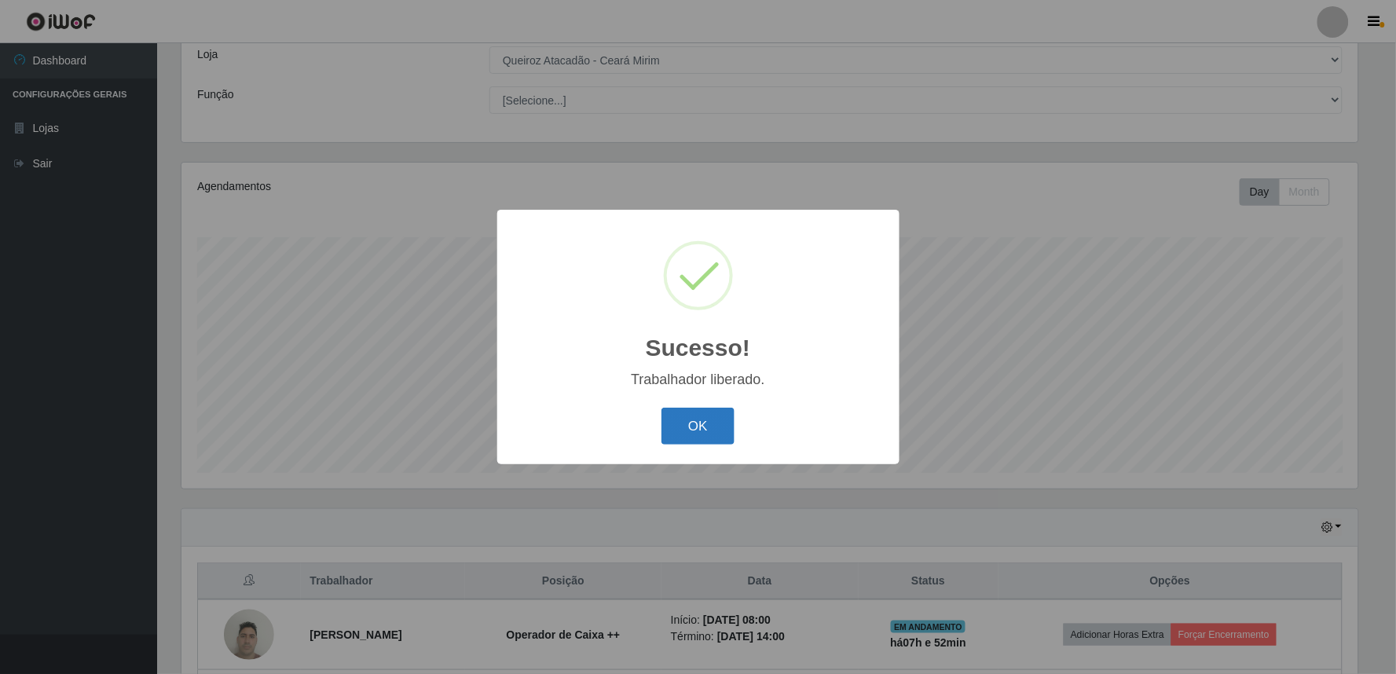
click at [666, 427] on button "OK" at bounding box center [697, 426] width 73 height 37
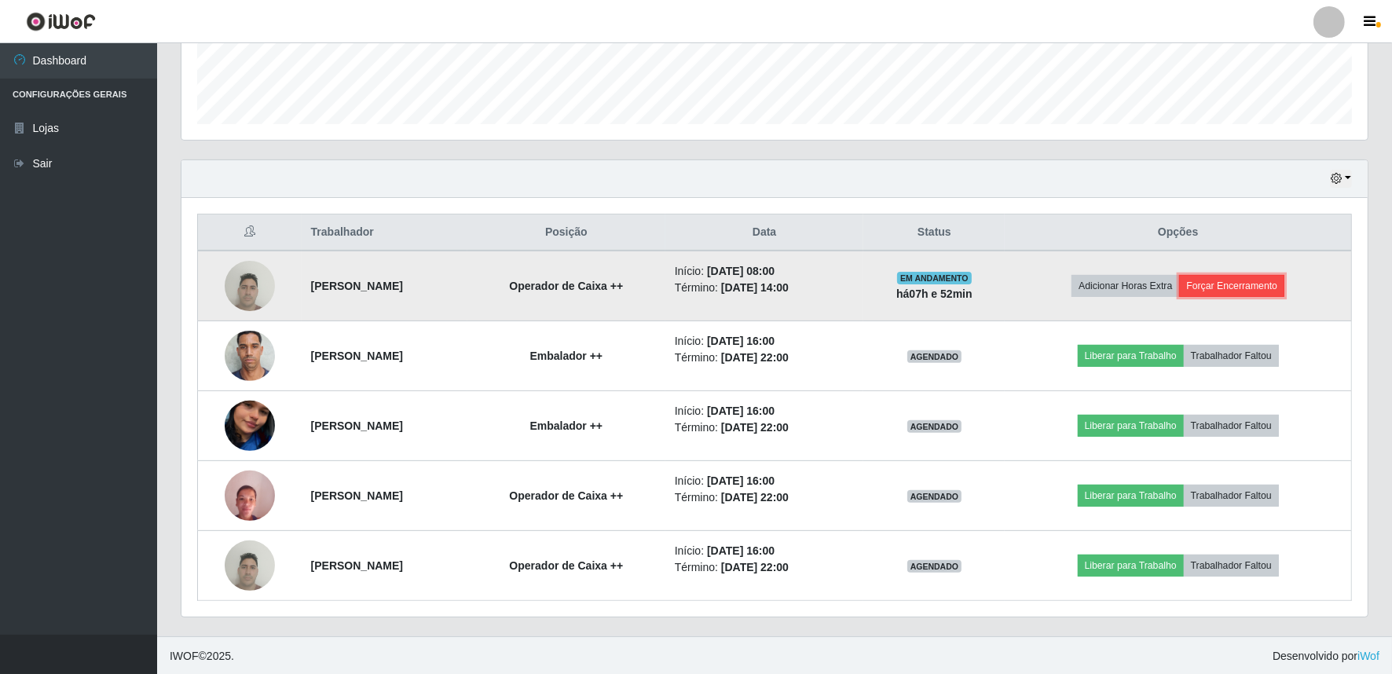
click at [1284, 286] on button "Forçar Encerramento" at bounding box center [1231, 286] width 105 height 22
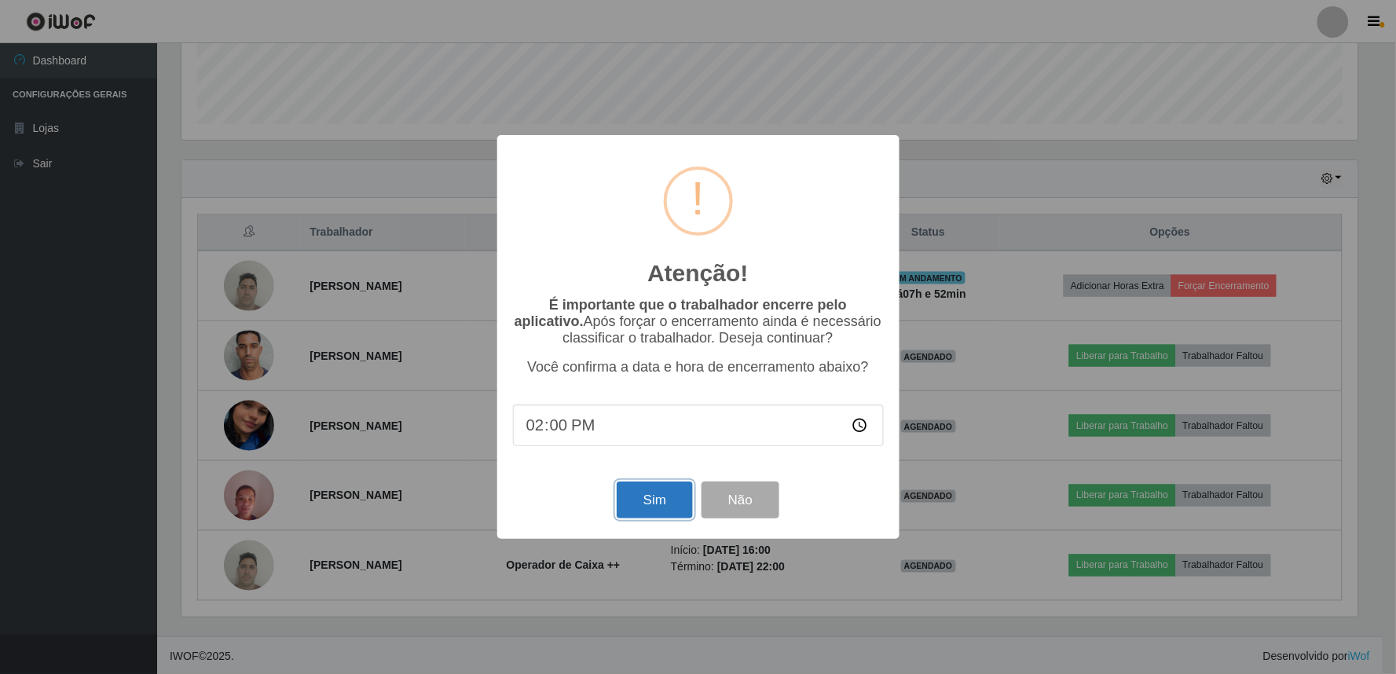
click at [647, 501] on button "Sim" at bounding box center [655, 500] width 76 height 37
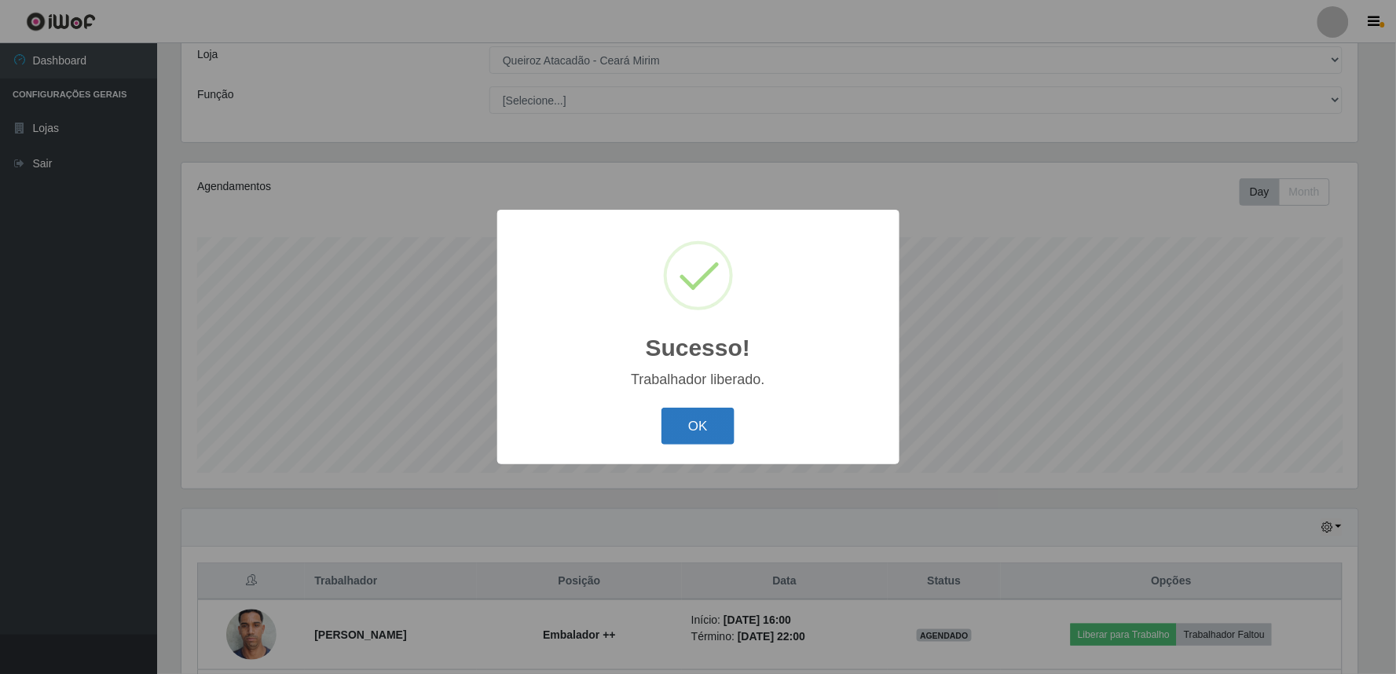
click at [719, 426] on button "OK" at bounding box center [697, 426] width 73 height 37
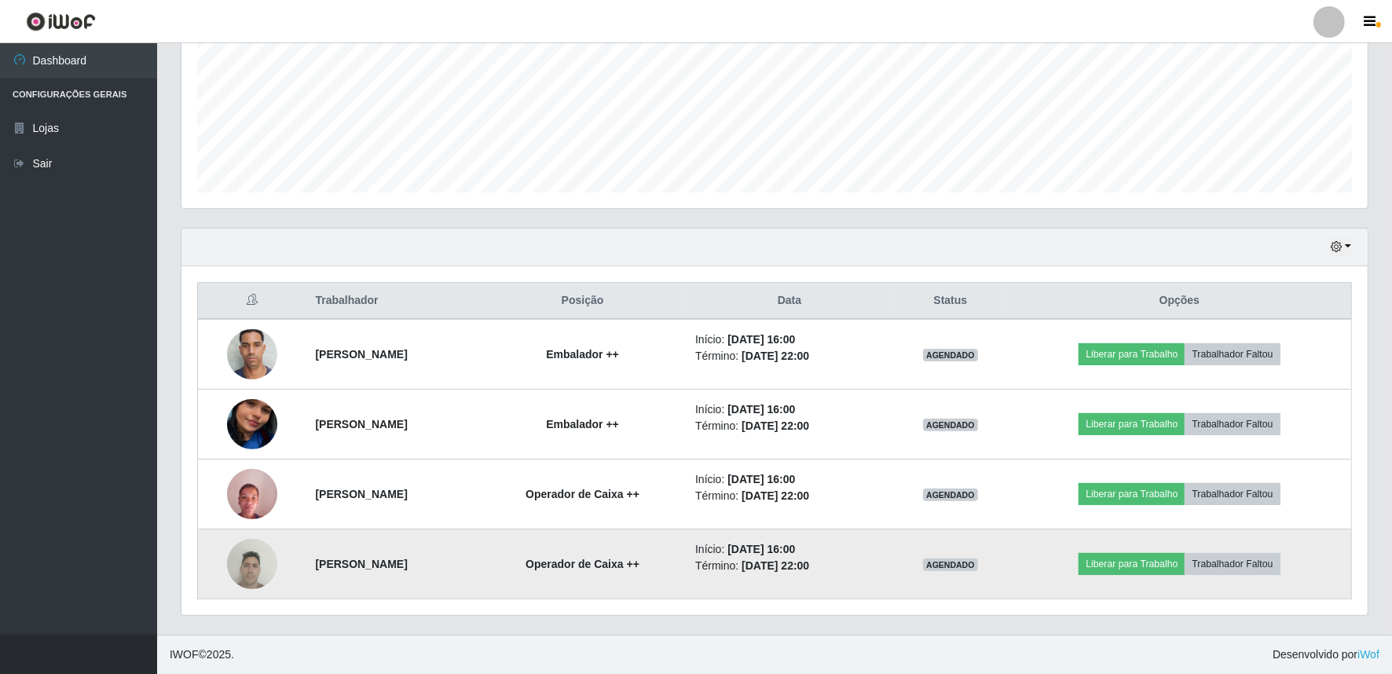
click at [242, 562] on img at bounding box center [252, 563] width 50 height 67
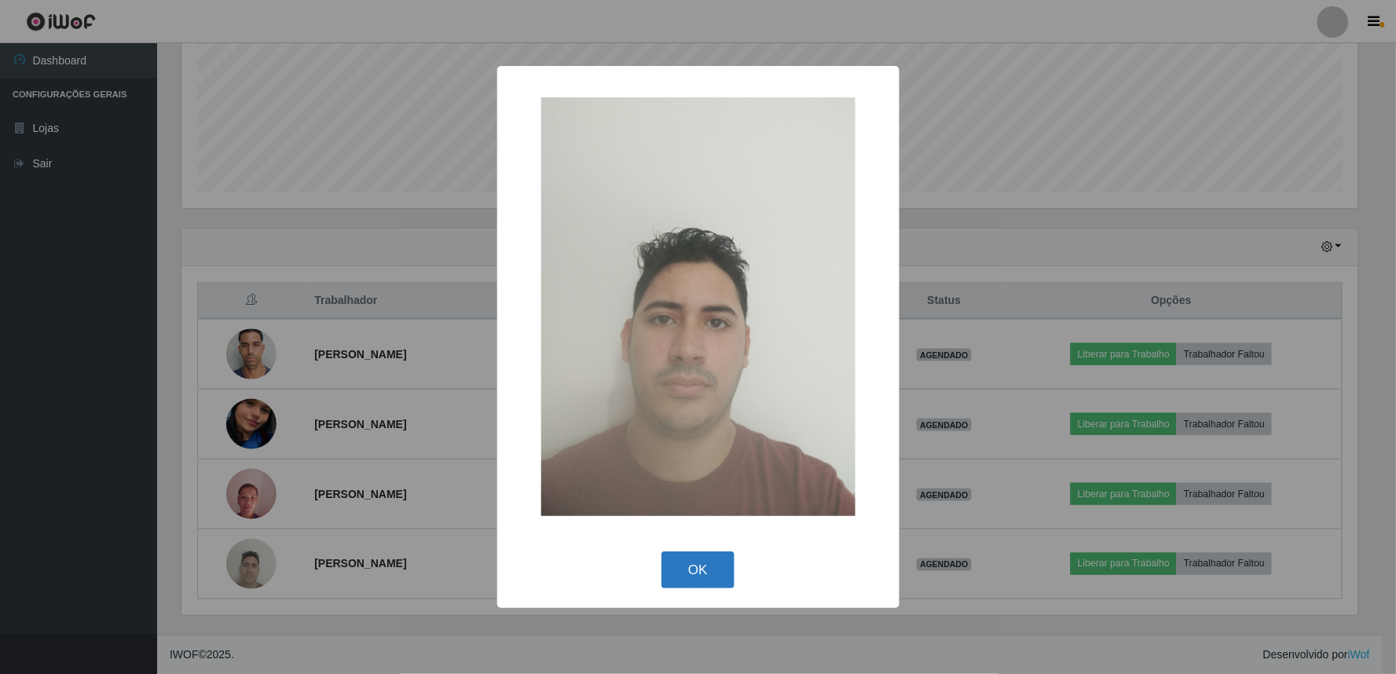
click at [680, 577] on button "OK" at bounding box center [697, 569] width 73 height 37
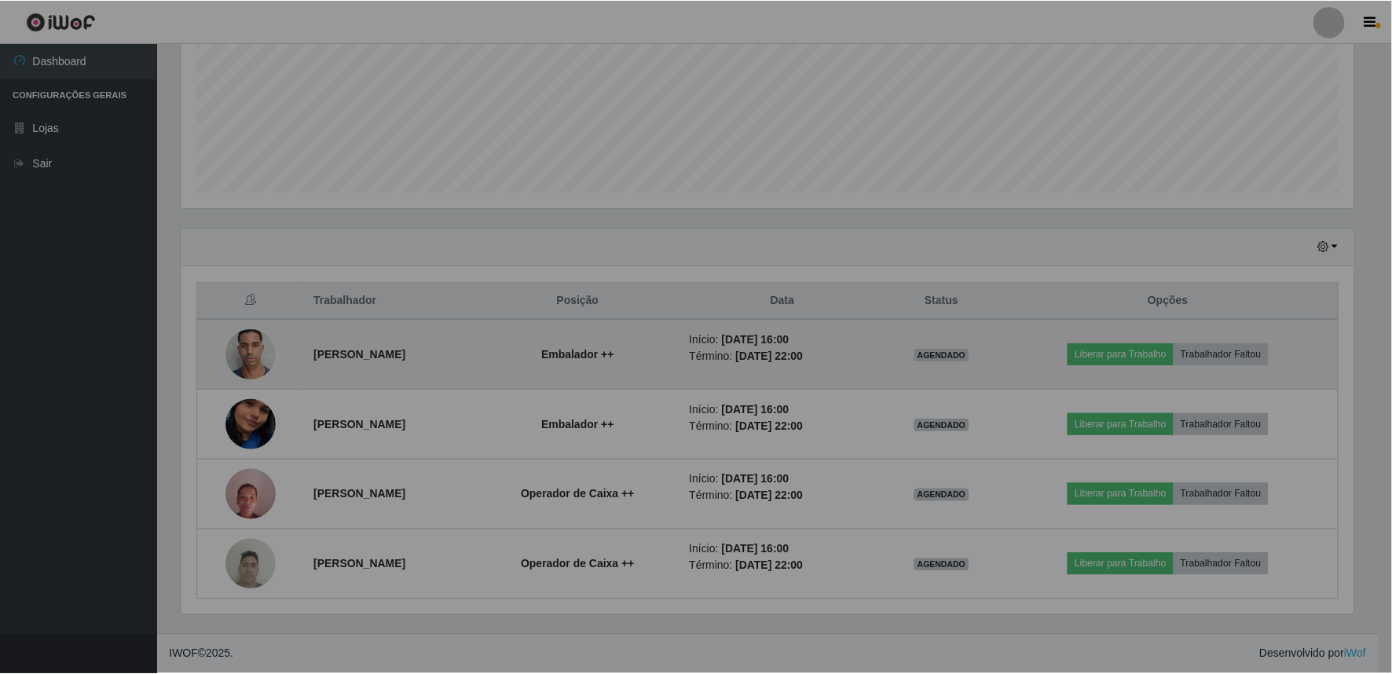
scroll to position [325, 1186]
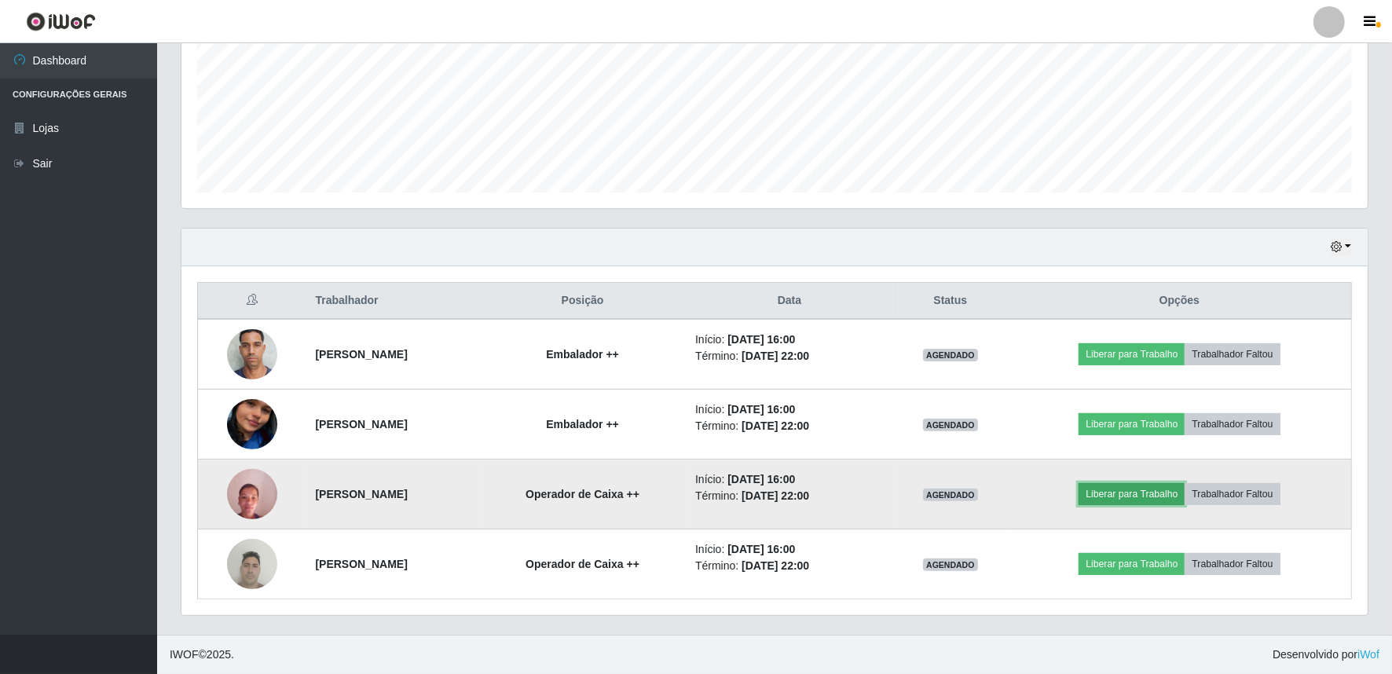
click at [1160, 496] on button "Liberar para Trabalho" at bounding box center [1132, 494] width 106 height 22
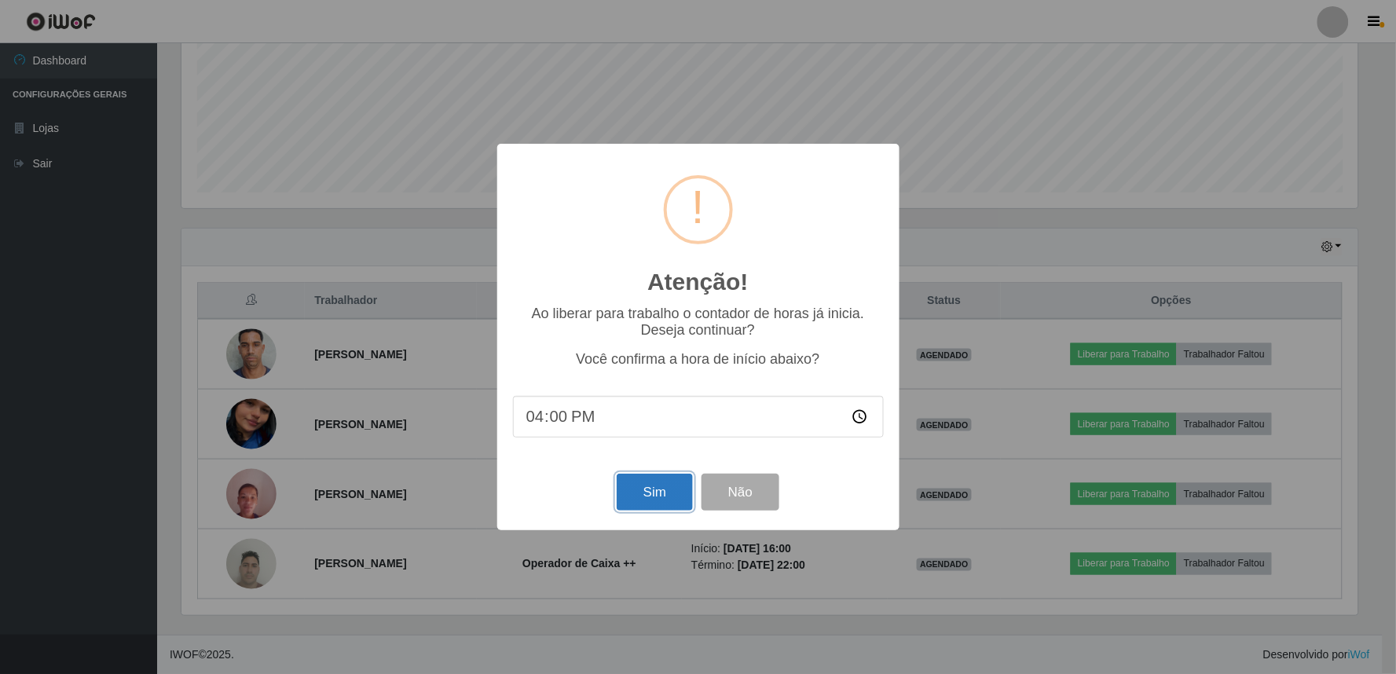
click at [647, 482] on button "Sim" at bounding box center [655, 492] width 76 height 37
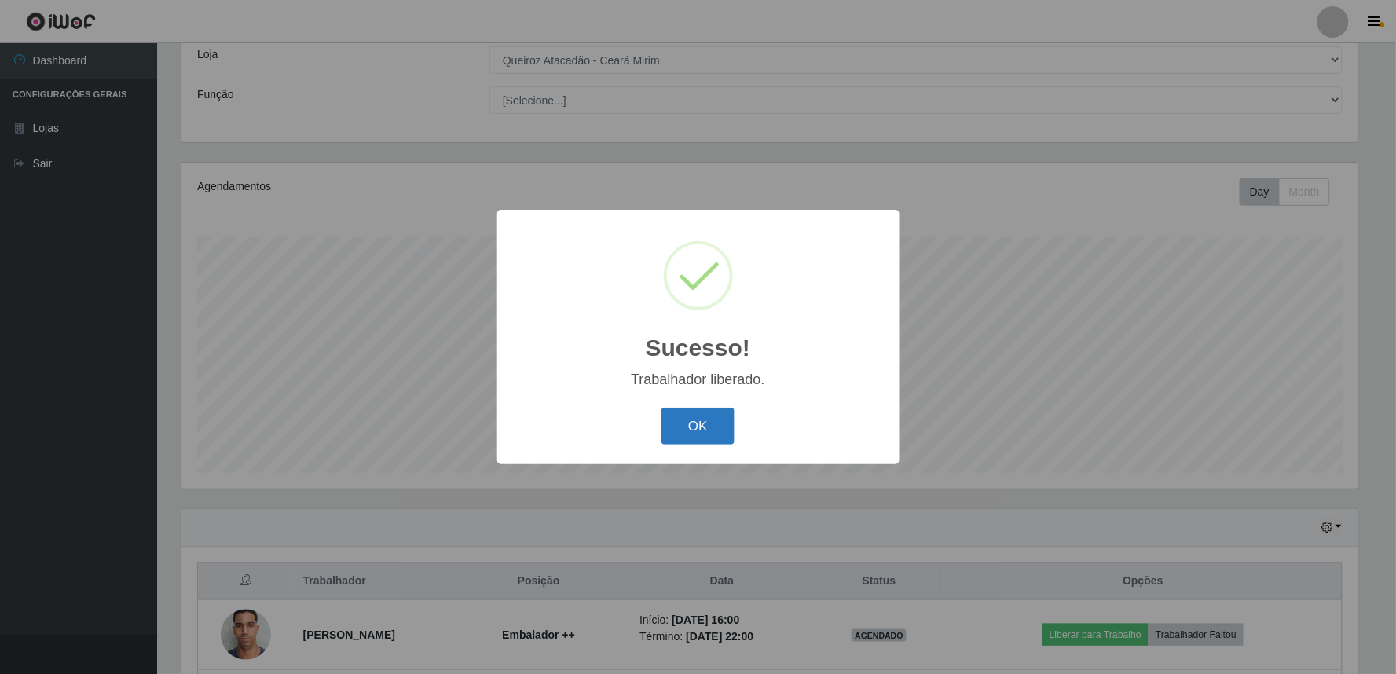
click at [666, 409] on button "OK" at bounding box center [697, 426] width 73 height 37
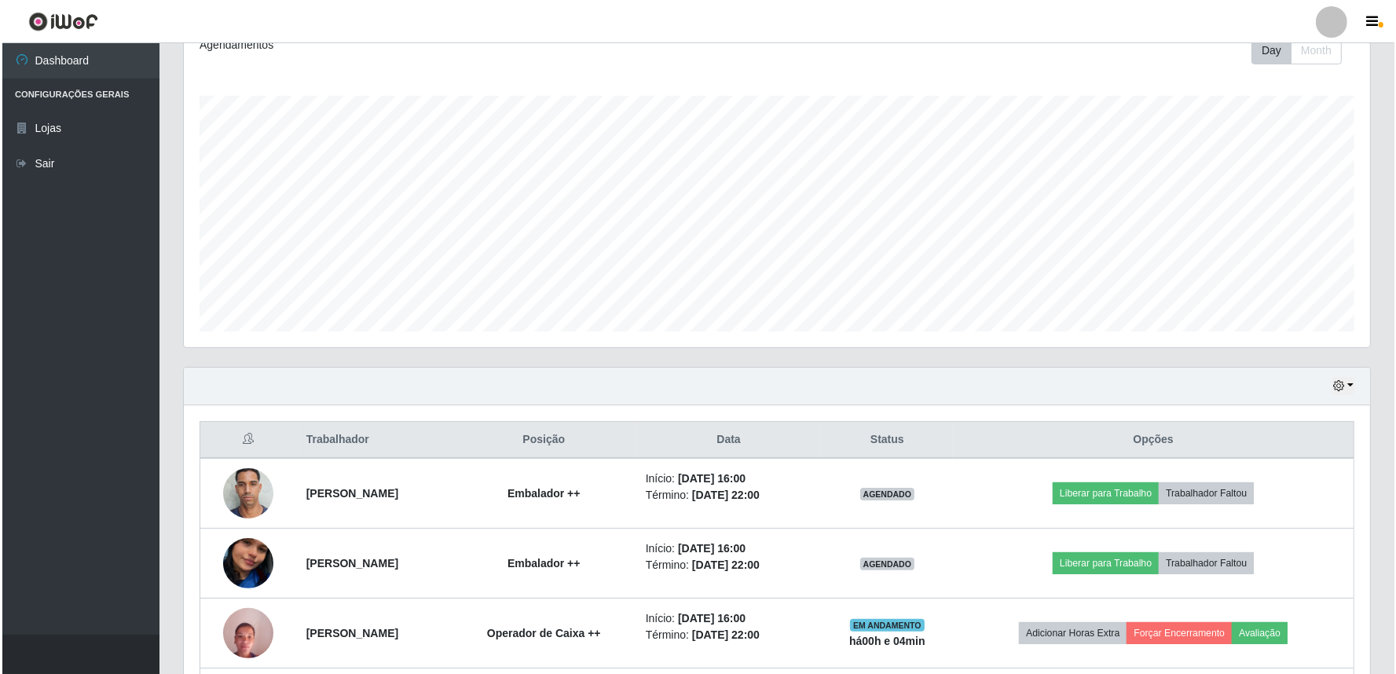
scroll to position [369, 0]
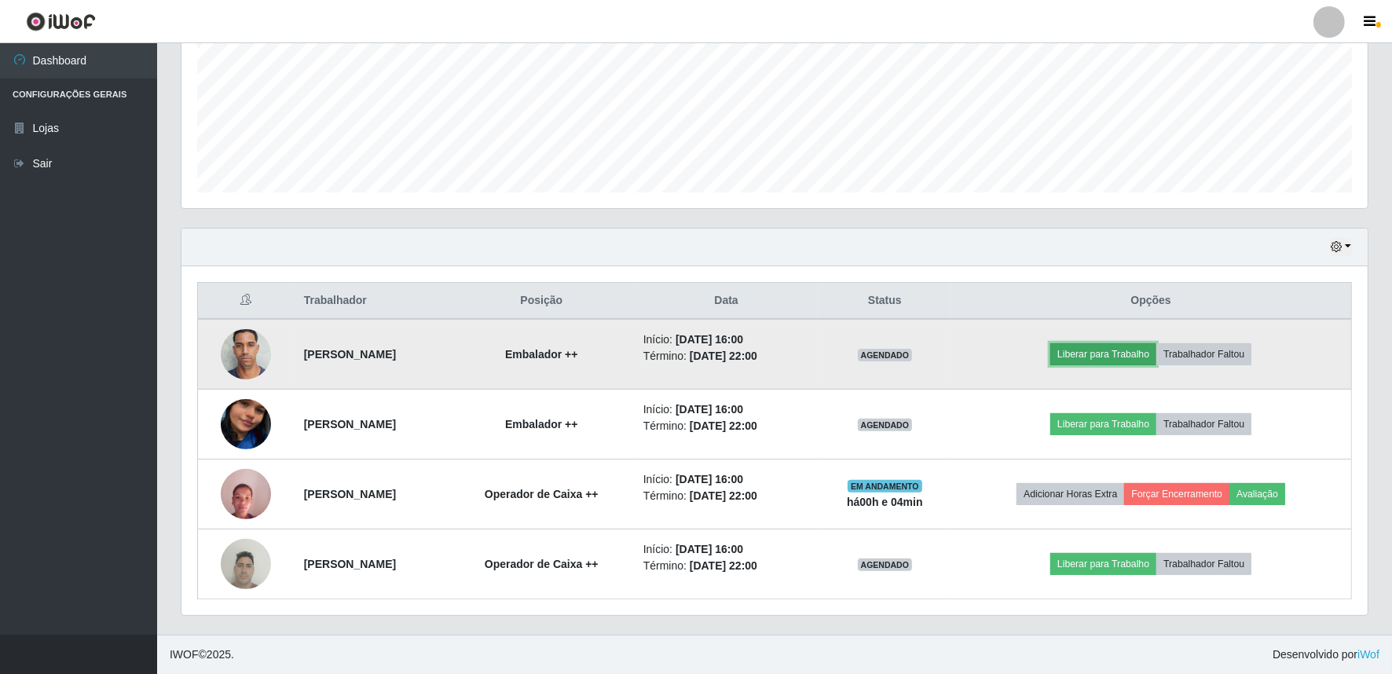
click at [1131, 354] on button "Liberar para Trabalho" at bounding box center [1103, 354] width 106 height 22
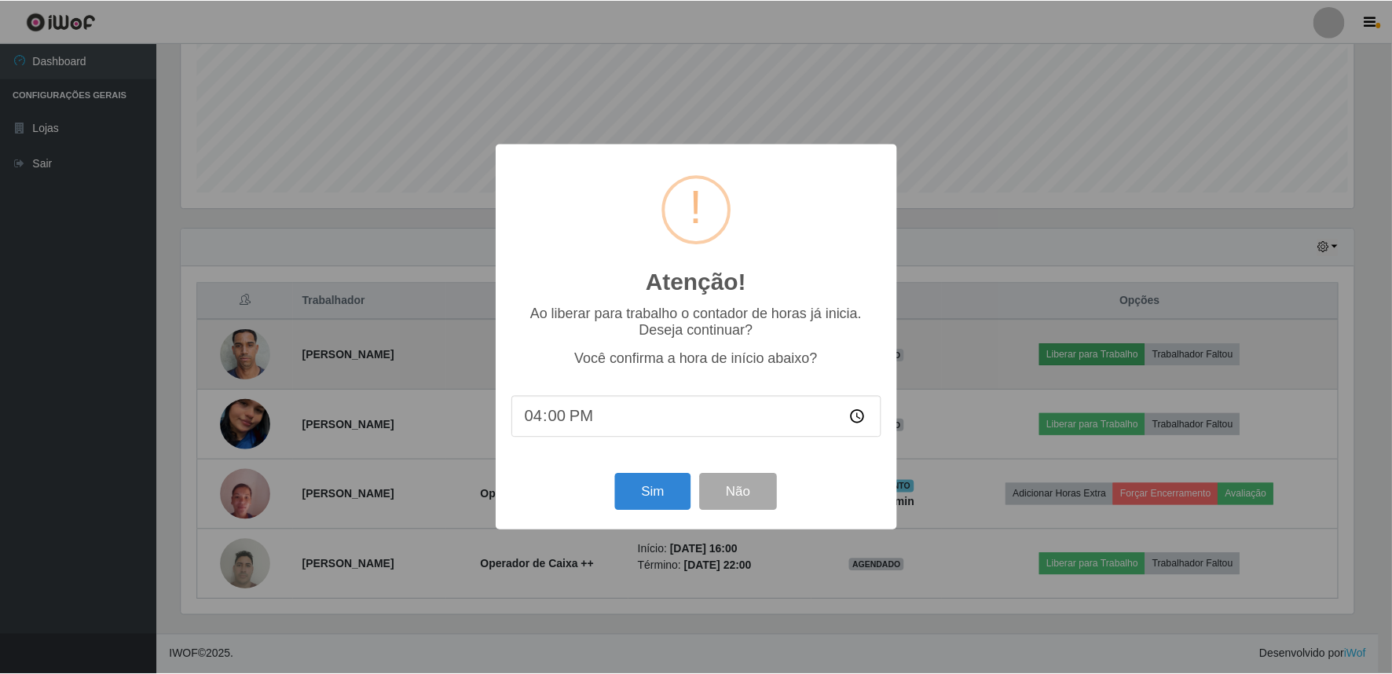
scroll to position [325, 1176]
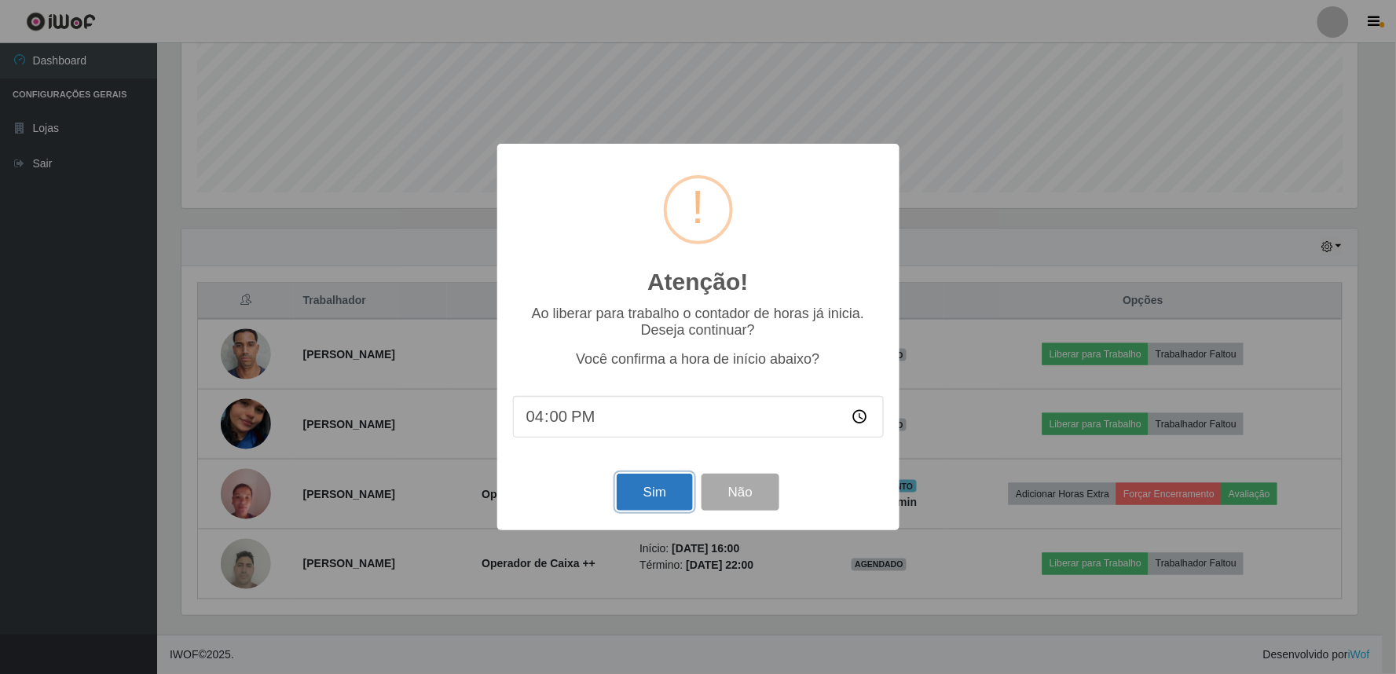
click at [672, 495] on button "Sim" at bounding box center [655, 492] width 76 height 37
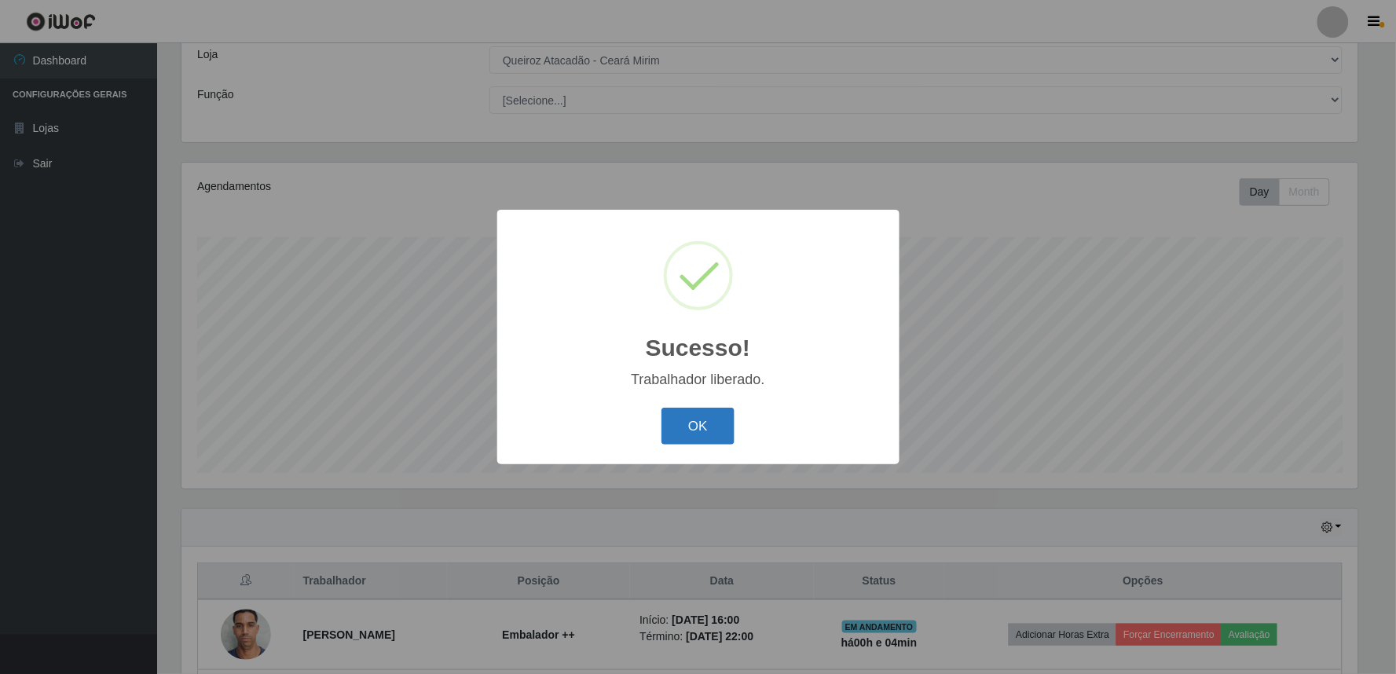
click at [707, 412] on button "OK" at bounding box center [697, 426] width 73 height 37
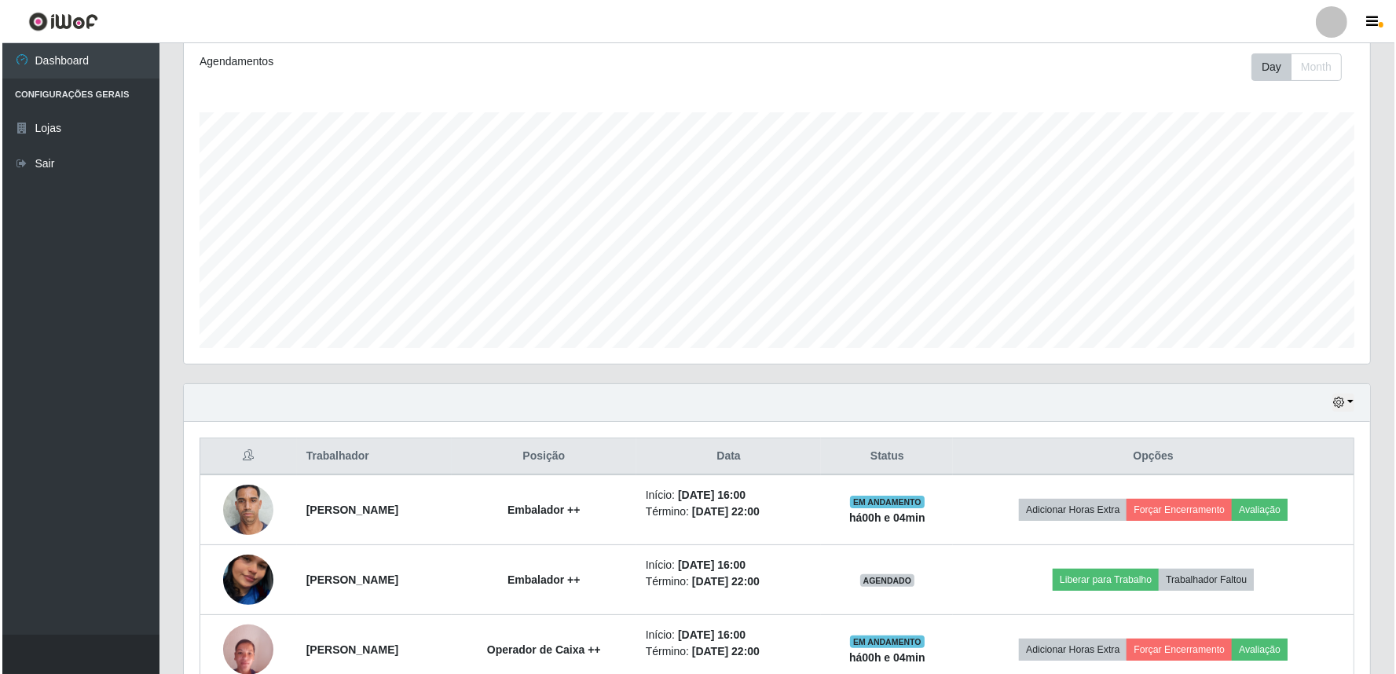
scroll to position [369, 0]
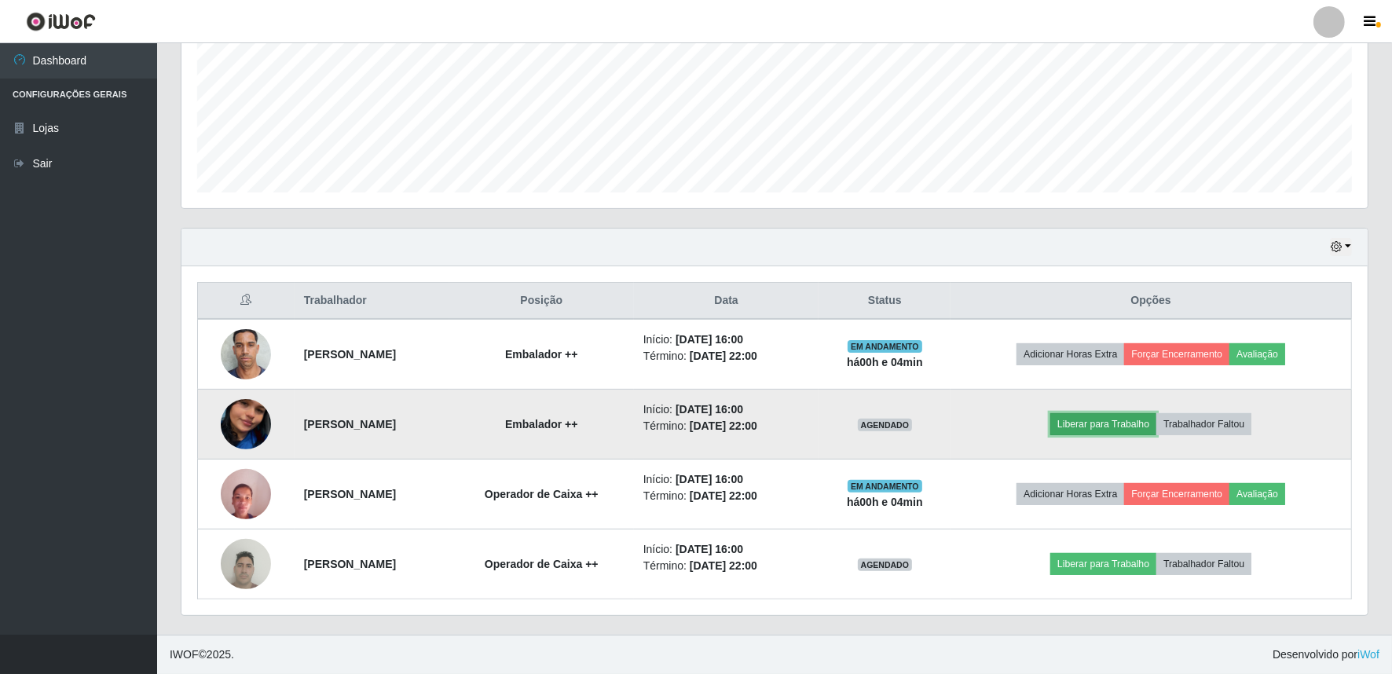
click at [1100, 413] on button "Liberar para Trabalho" at bounding box center [1103, 424] width 106 height 22
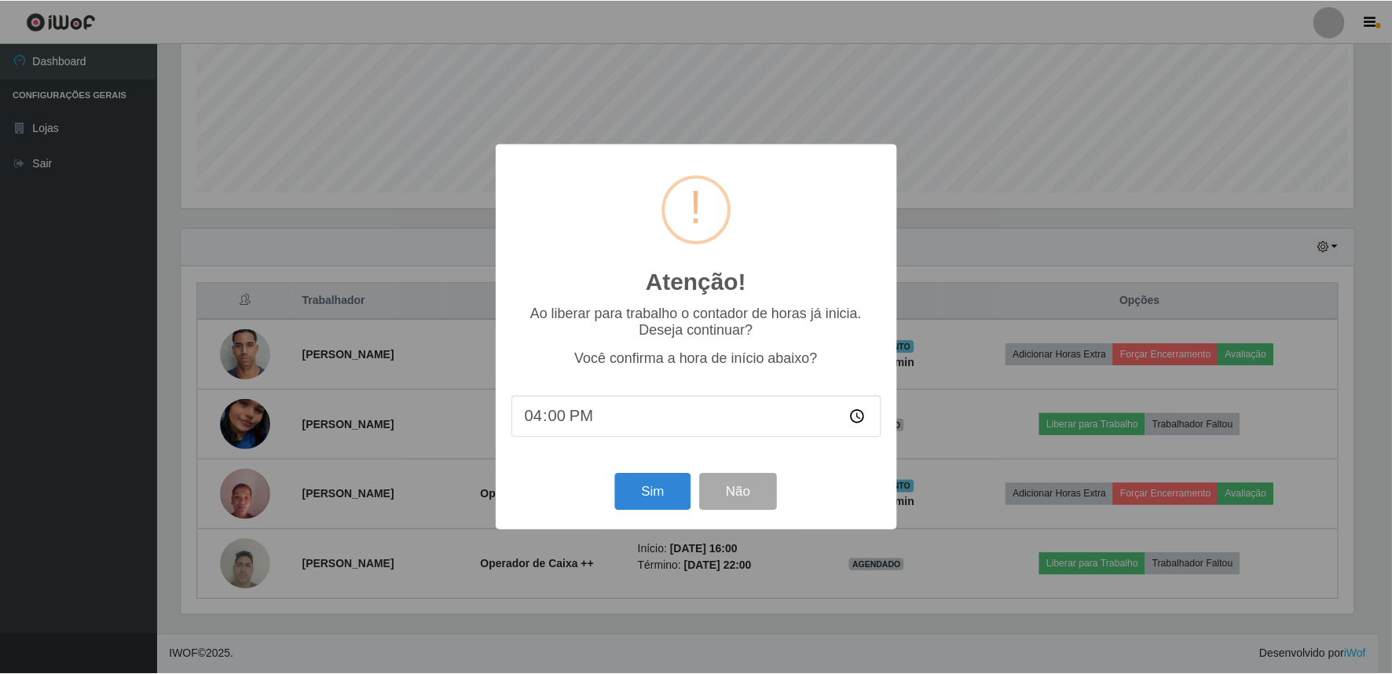
scroll to position [325, 1176]
click at [652, 493] on button "Sim" at bounding box center [655, 492] width 76 height 37
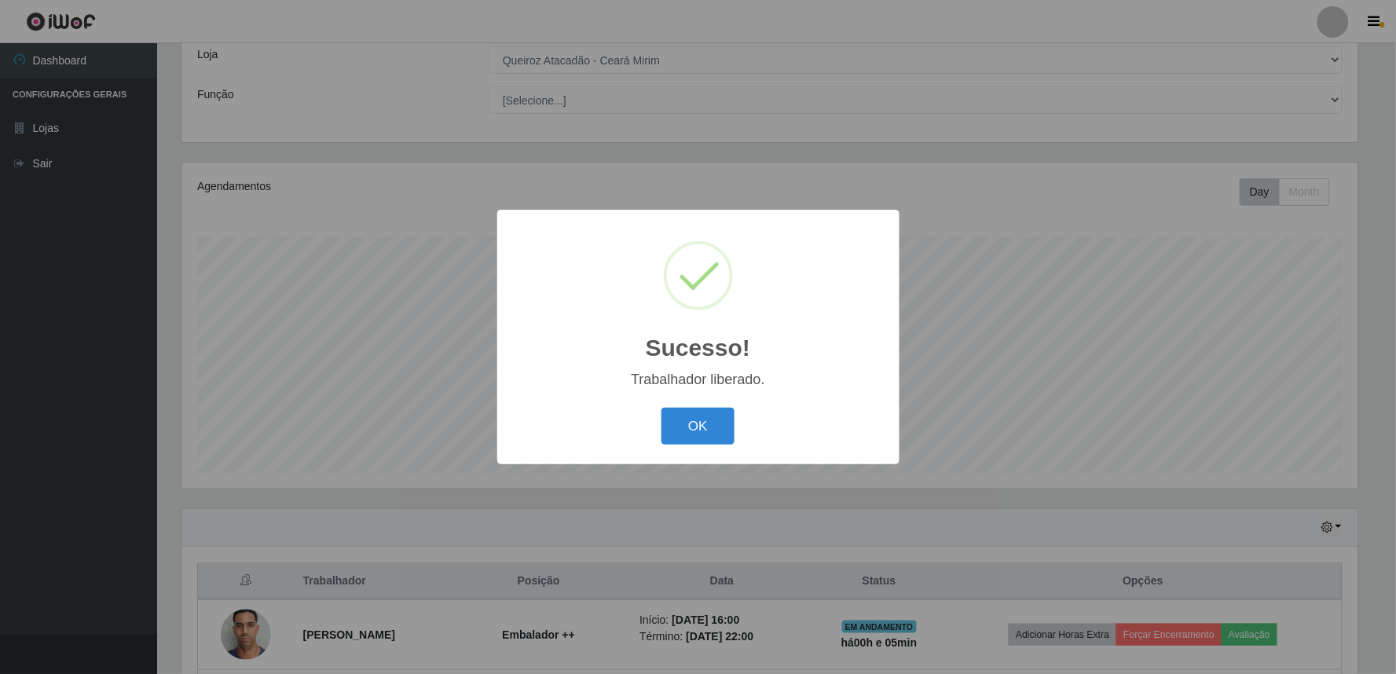
drag, startPoint x: 710, startPoint y: 427, endPoint x: 672, endPoint y: 311, distance: 121.5
click at [680, 343] on div "Sucesso! × Trabalhador liberado. OK Cancel" at bounding box center [698, 337] width 402 height 255
click at [688, 421] on button "OK" at bounding box center [697, 426] width 73 height 37
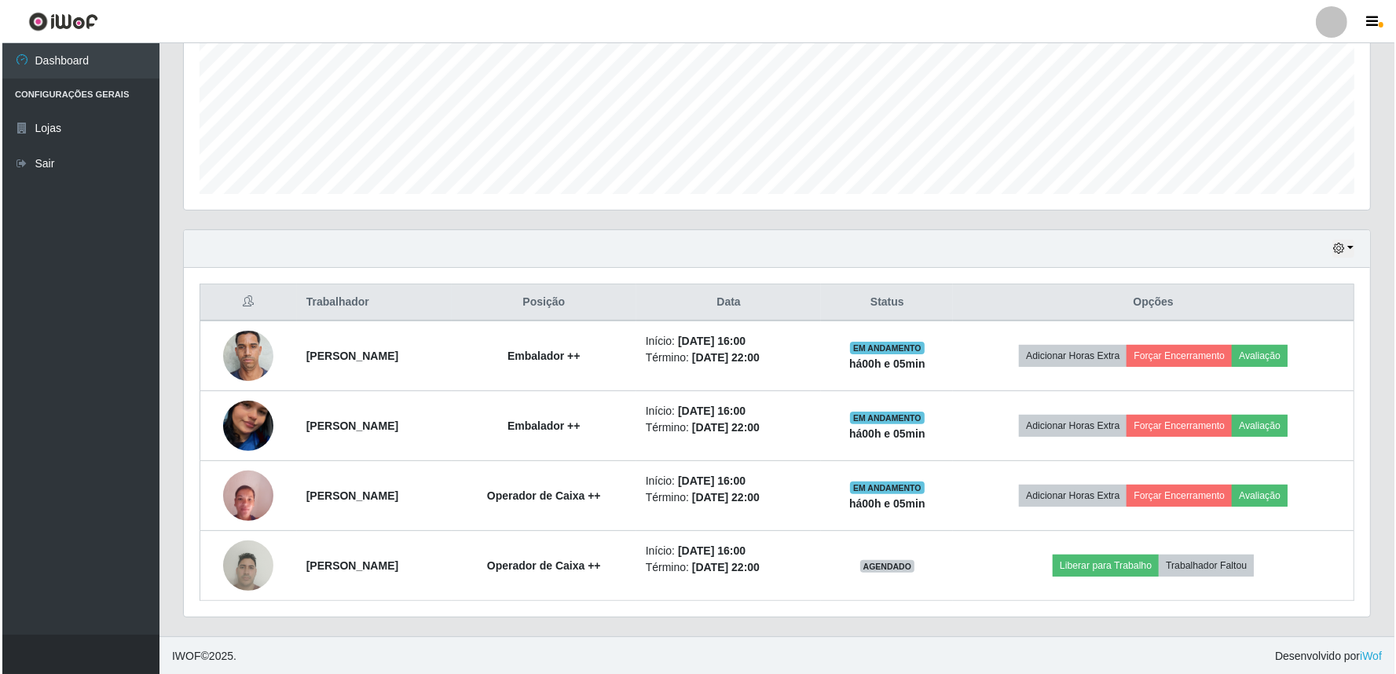
scroll to position [369, 0]
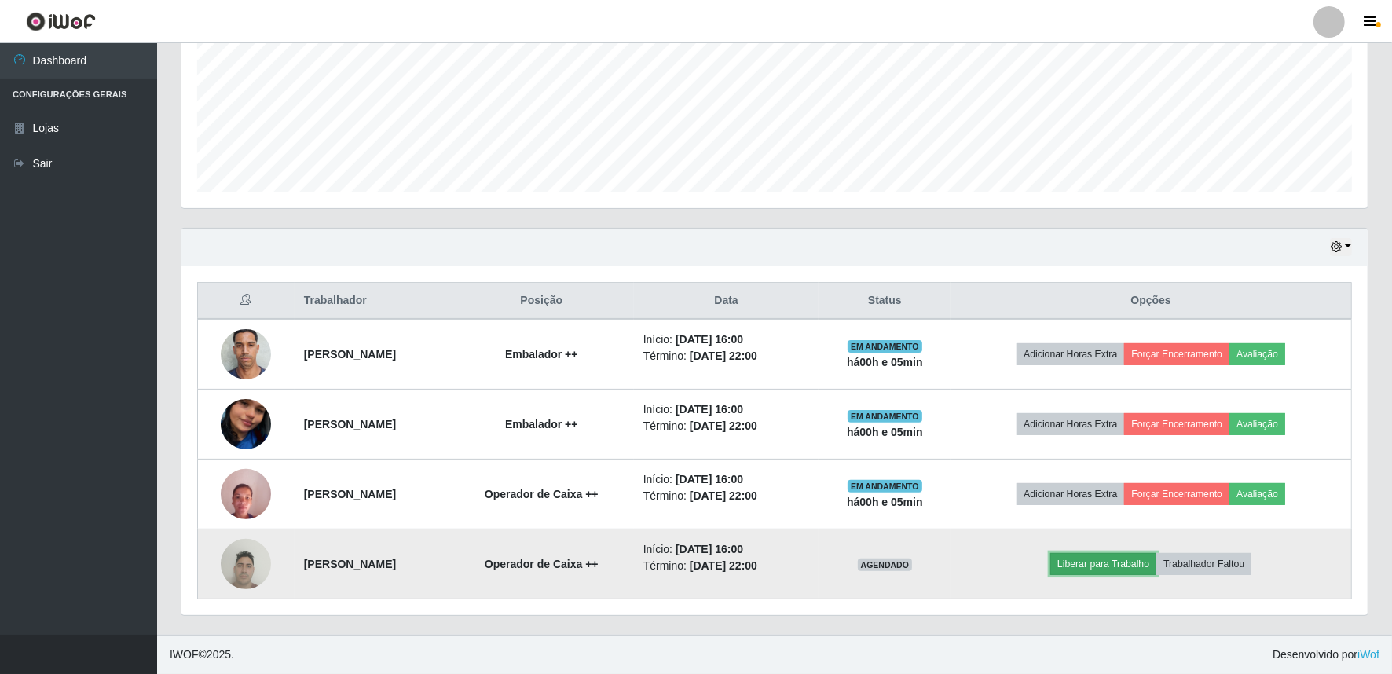
click at [1156, 571] on button "Liberar para Trabalho" at bounding box center [1103, 564] width 106 height 22
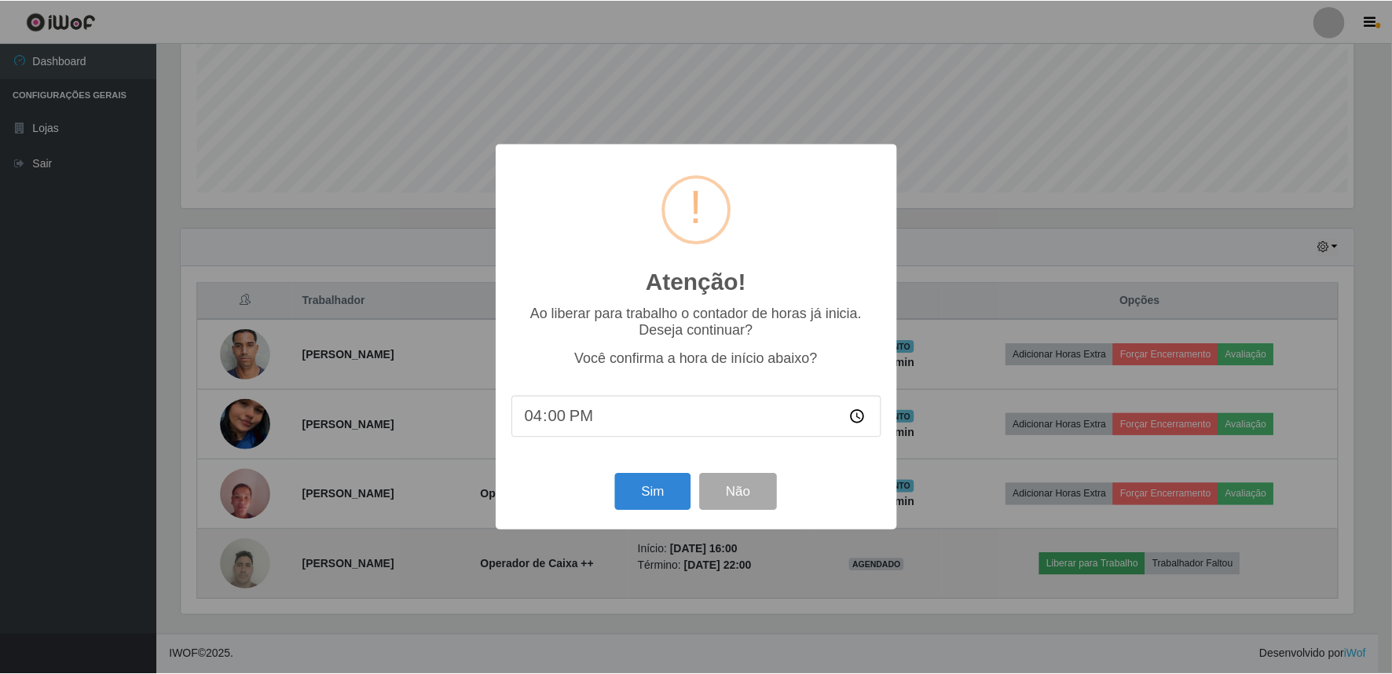
scroll to position [325, 1176]
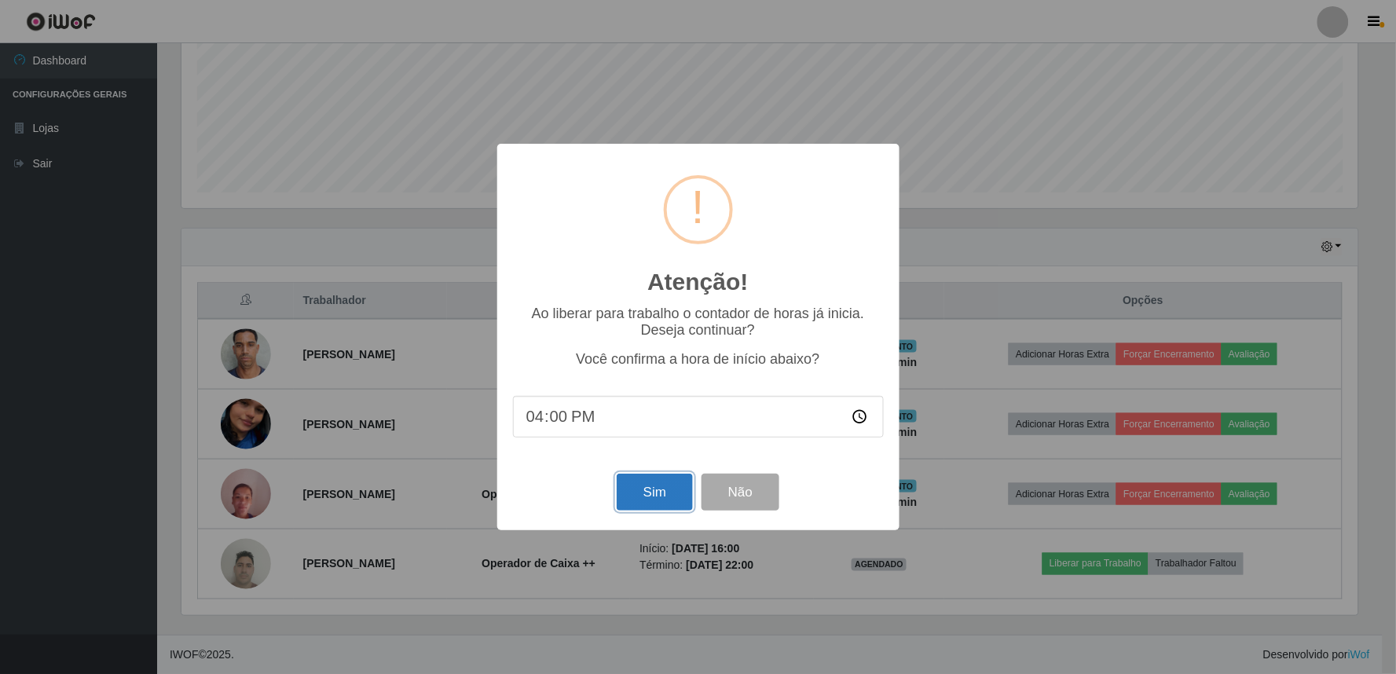
click at [663, 504] on button "Sim" at bounding box center [655, 492] width 76 height 37
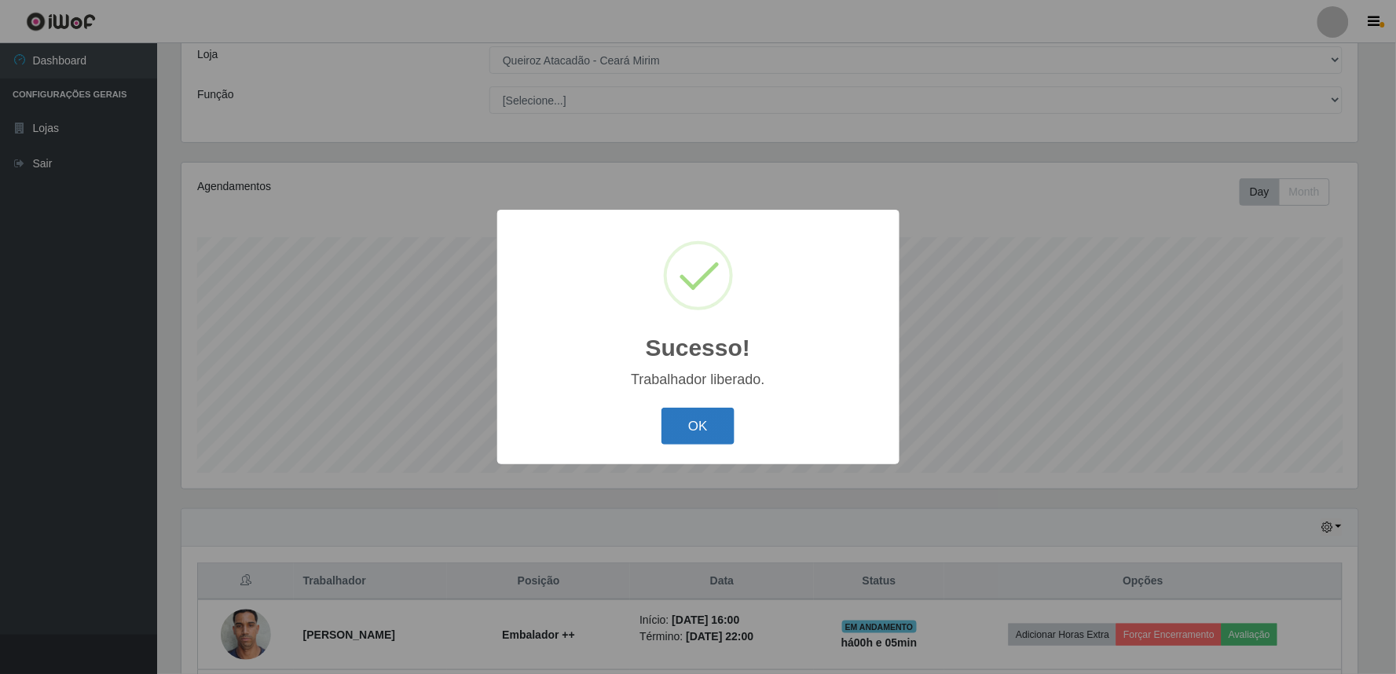
click at [688, 429] on button "OK" at bounding box center [697, 426] width 73 height 37
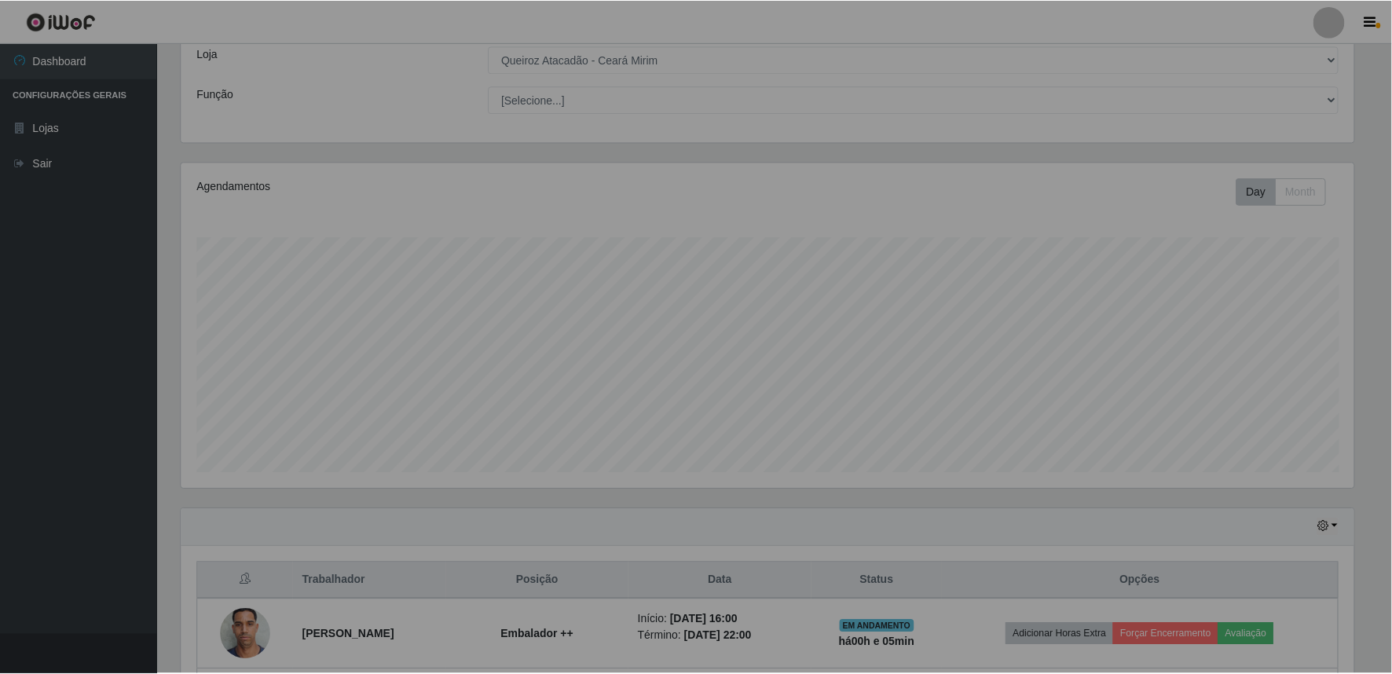
scroll to position [325, 1186]
